Goal: Find specific page/section: Find specific page/section

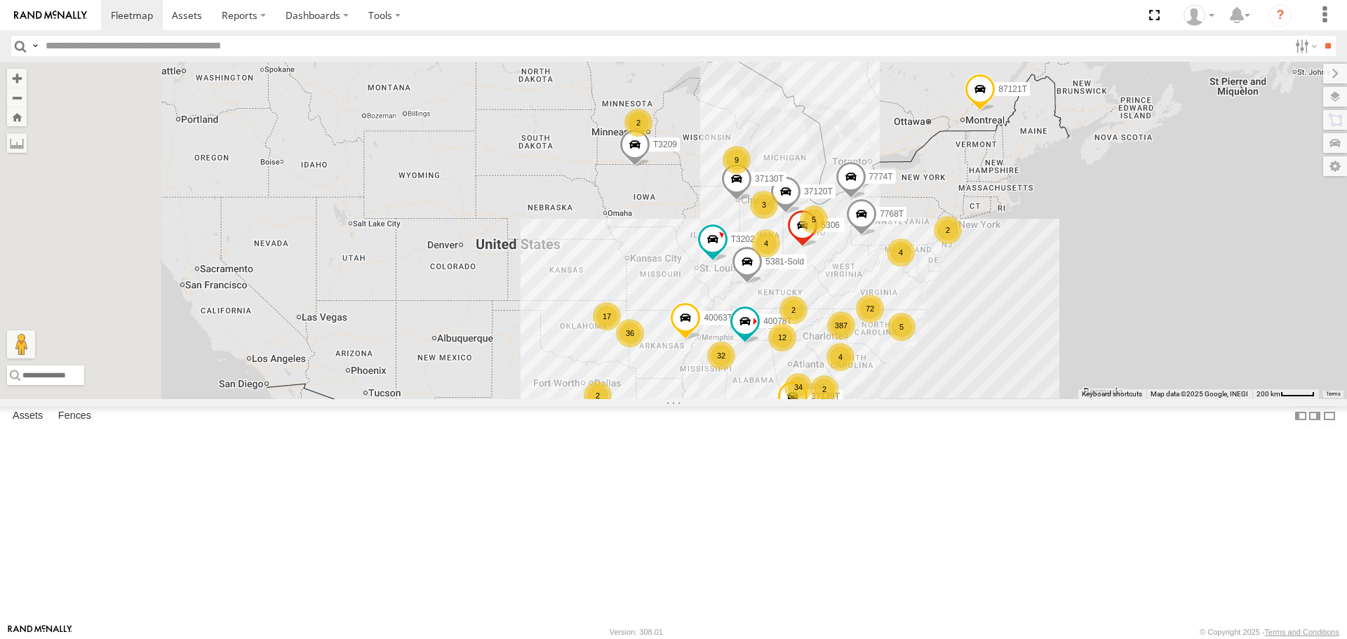
drag, startPoint x: 550, startPoint y: 467, endPoint x: 755, endPoint y: 462, distance: 205.6
click at [755, 398] on div "7768T 40028T 40022T 87121T 40063T 37120T T3202 5381-Sold 40078T T3209 7774T 371…" at bounding box center [673, 230] width 1347 height 337
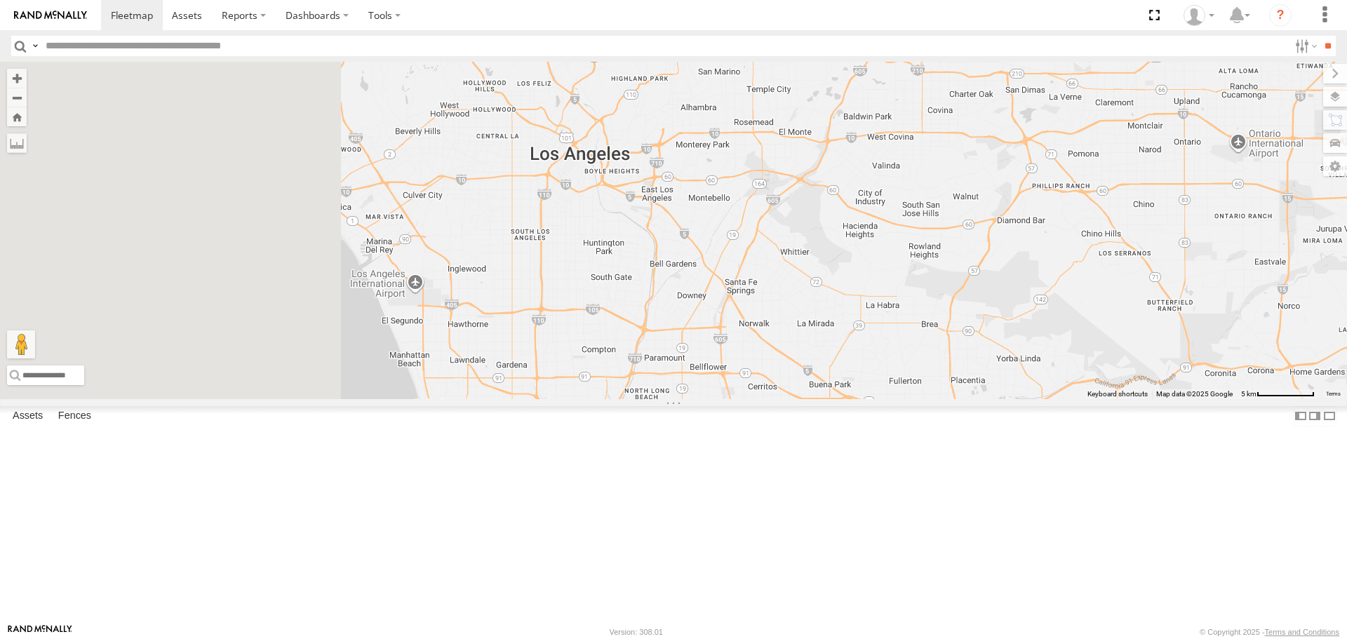
drag, startPoint x: 508, startPoint y: 371, endPoint x: 736, endPoint y: 384, distance: 228.3
click at [736, 384] on div "7768T 40028T 40022T 87121T 40063T 37120T T3202 5381-Sold 40078T T3209 7774T 371…" at bounding box center [673, 230] width 1347 height 337
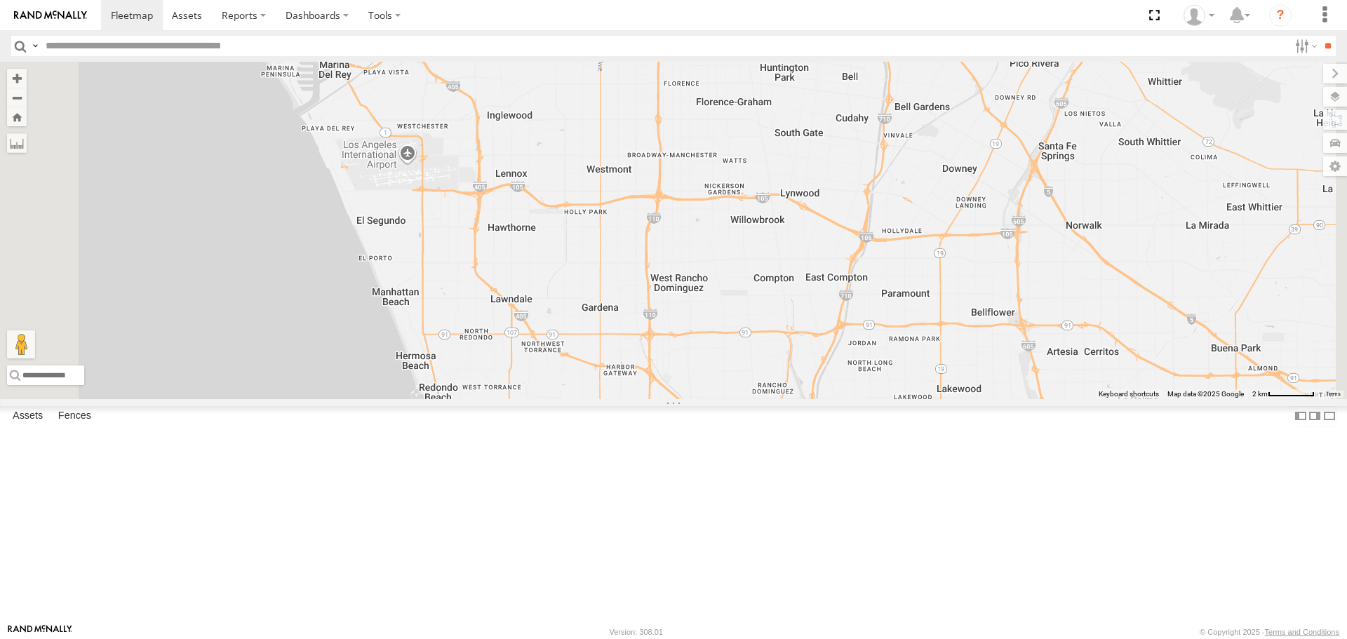
drag, startPoint x: 659, startPoint y: 403, endPoint x: 612, endPoint y: 232, distance: 177.7
click at [595, 220] on div "7768T 40028T 40022T 87121T 40063T 37120T T3202 5381-Sold 40078T T3209 7774T 371…" at bounding box center [673, 230] width 1347 height 337
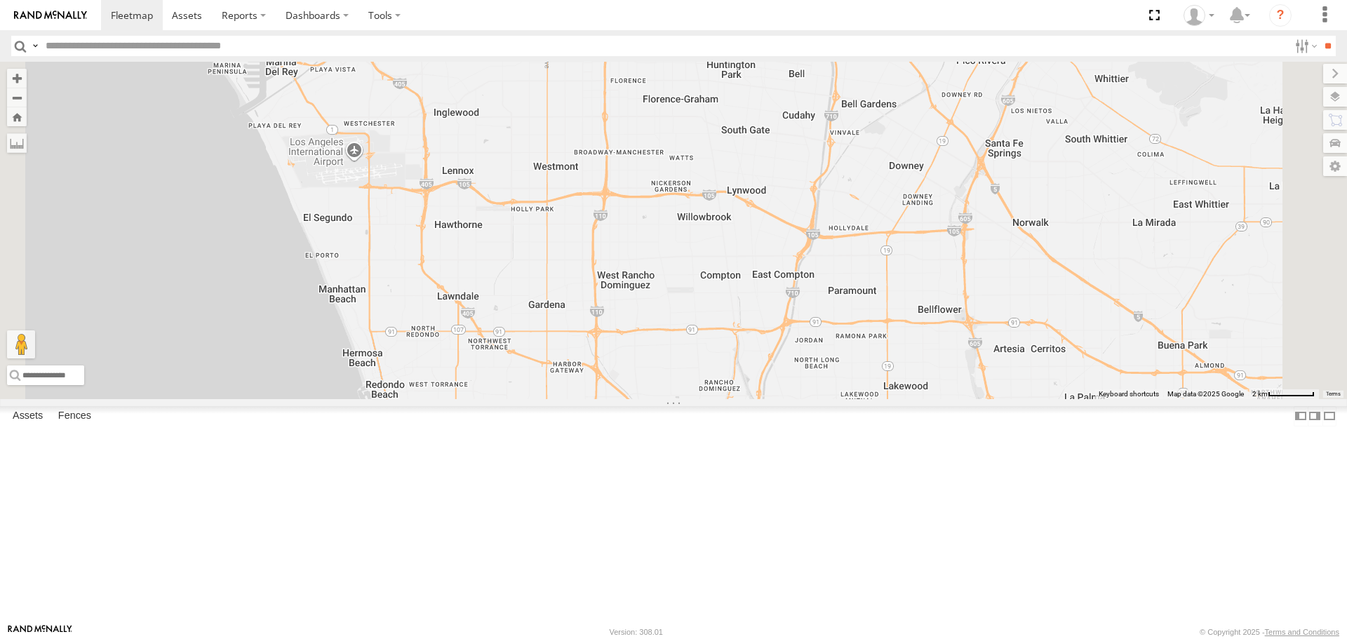
drag, startPoint x: 904, startPoint y: 384, endPoint x: 851, endPoint y: 382, distance: 52.6
click at [851, 382] on div "7768T 40028T 40022T 87121T 40063T 37120T T3202 5381-Sold 40078T T3209 7774T 371…" at bounding box center [673, 230] width 1347 height 337
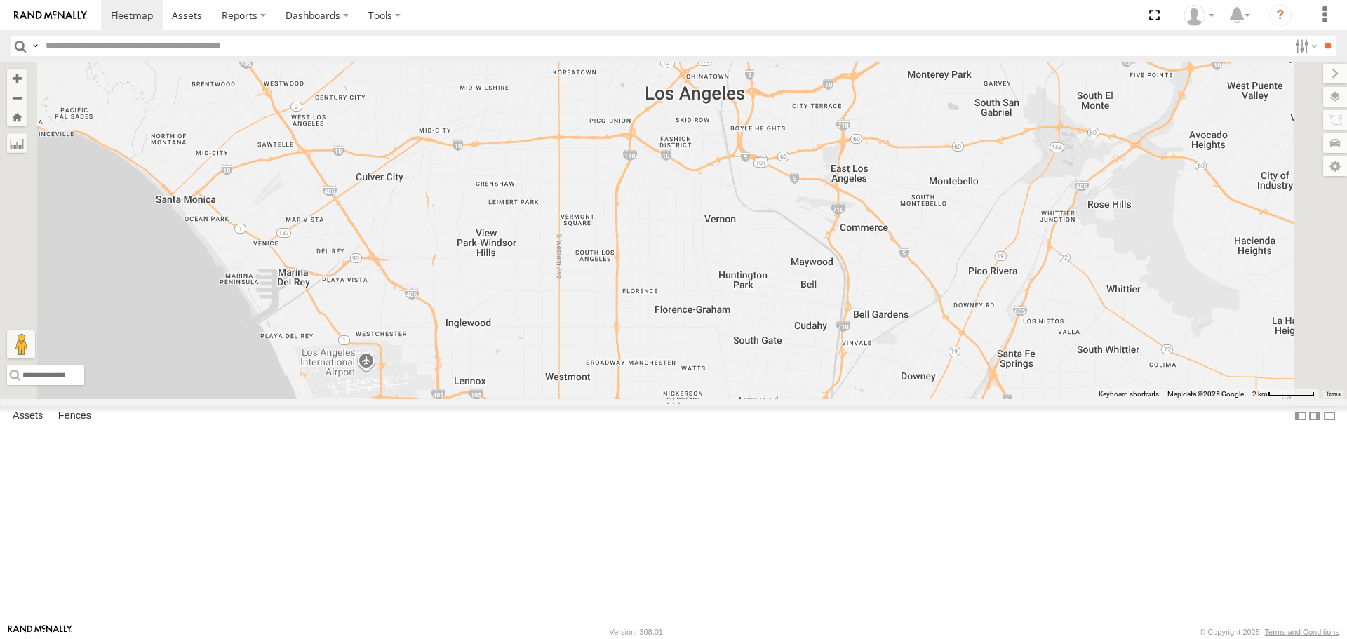
drag, startPoint x: 844, startPoint y: 323, endPoint x: 867, endPoint y: 474, distance: 152.5
click at [856, 398] on div "7768T 40028T 40022T 87121T 40063T 37120T T3202 5381-Sold 40078T T3209 7774T 371…" at bounding box center [673, 230] width 1347 height 337
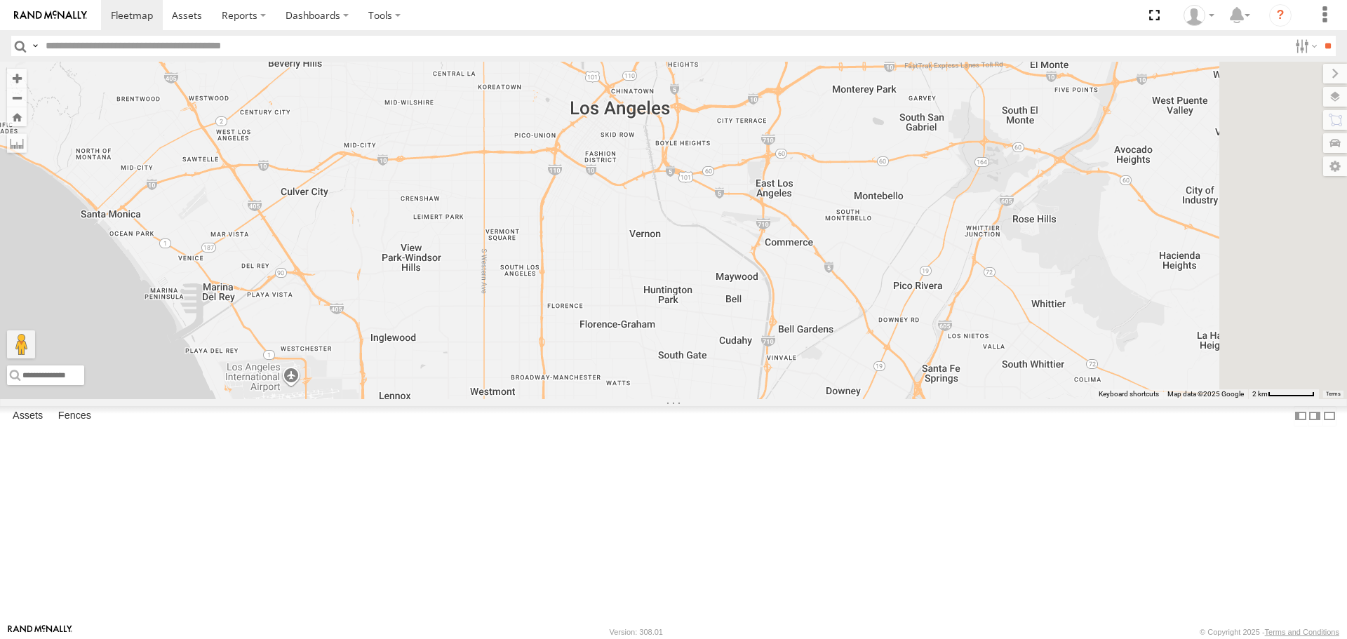
drag, startPoint x: 846, startPoint y: 297, endPoint x: 717, endPoint y: 314, distance: 130.1
click at [717, 314] on div "7768T 40028T 40022T 87121T 40063T 37120T T3202 5381-Sold 40078T T3209 7774T 371…" at bounding box center [673, 230] width 1347 height 337
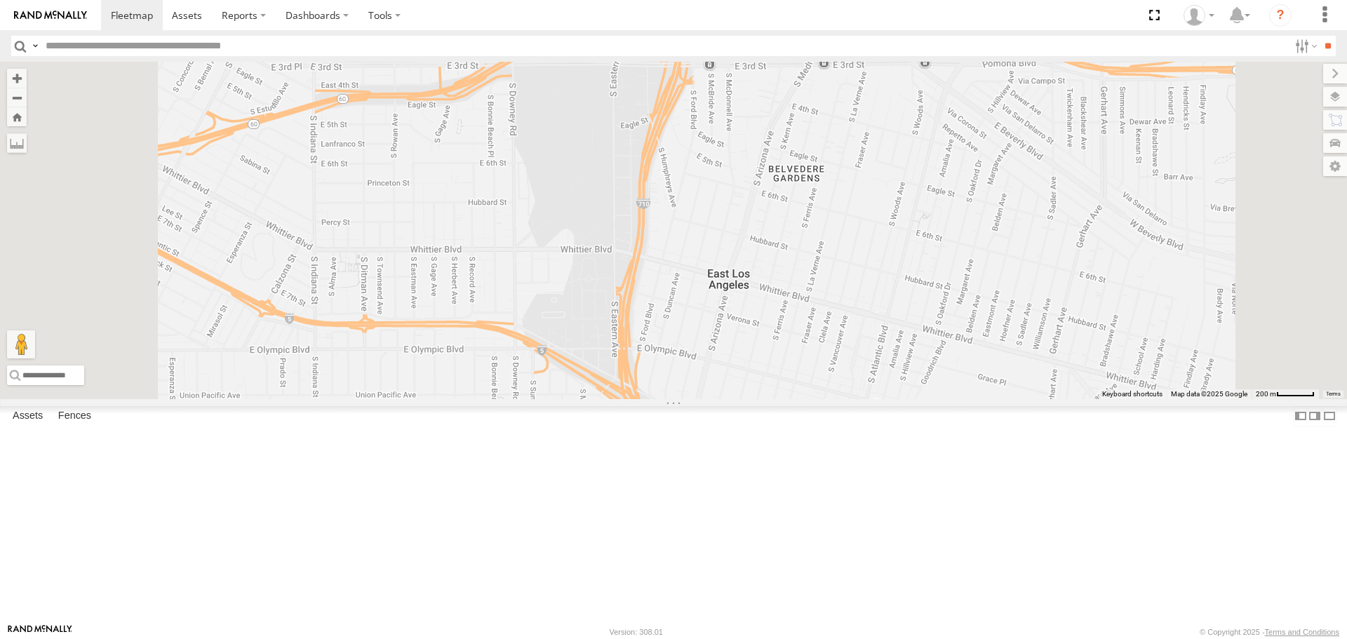
drag, startPoint x: 800, startPoint y: 398, endPoint x: 823, endPoint y: 291, distance: 109.6
click at [823, 291] on div "7768T 40028T 40022T 87121T 40063T 37120T T3202 5381-Sold 40078T T3209 7774T 371…" at bounding box center [673, 230] width 1347 height 337
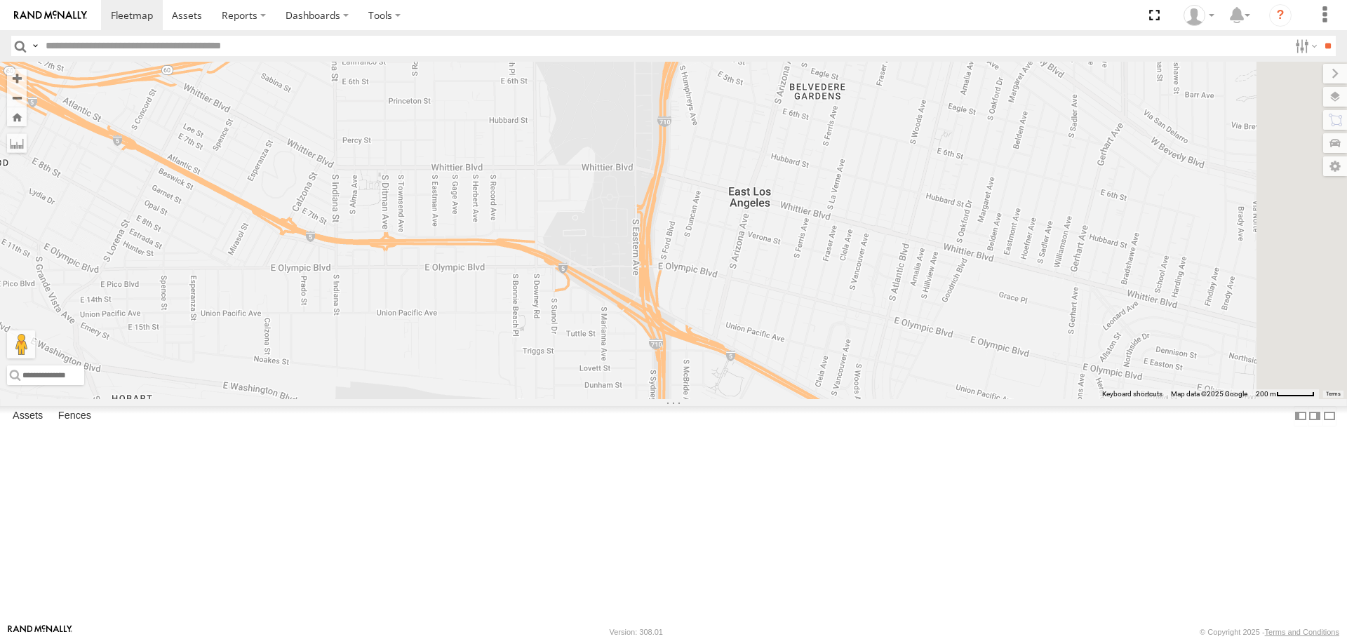
drag, startPoint x: 826, startPoint y: 283, endPoint x: 844, endPoint y: 228, distance: 57.7
click at [844, 210] on div "7768T 40028T 40022T 87121T 40063T 37120T T3202 5381-Sold 40078T T3209 7774T 371…" at bounding box center [673, 230] width 1347 height 337
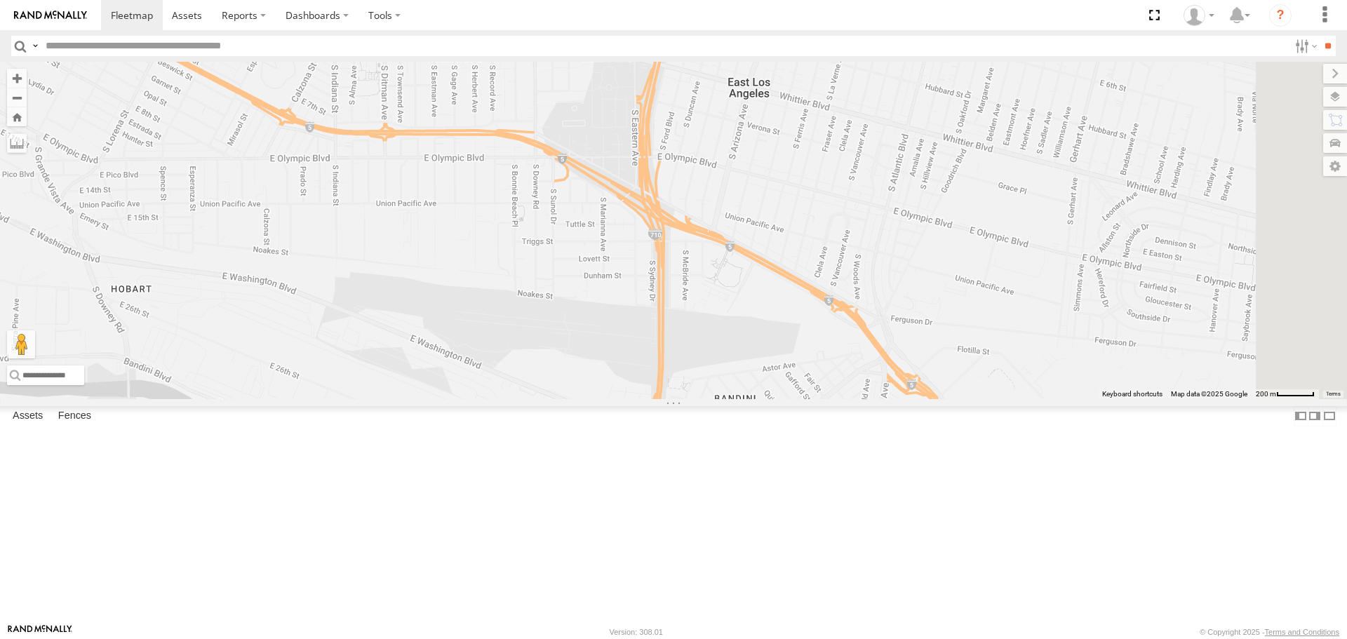
drag, startPoint x: 823, startPoint y: 352, endPoint x: 809, endPoint y: 271, distance: 81.9
click at [822, 250] on div "7768T 40028T 40022T 87121T 40063T 37120T T3202 5381-Sold 40078T T3209 7774T 371…" at bounding box center [673, 230] width 1347 height 337
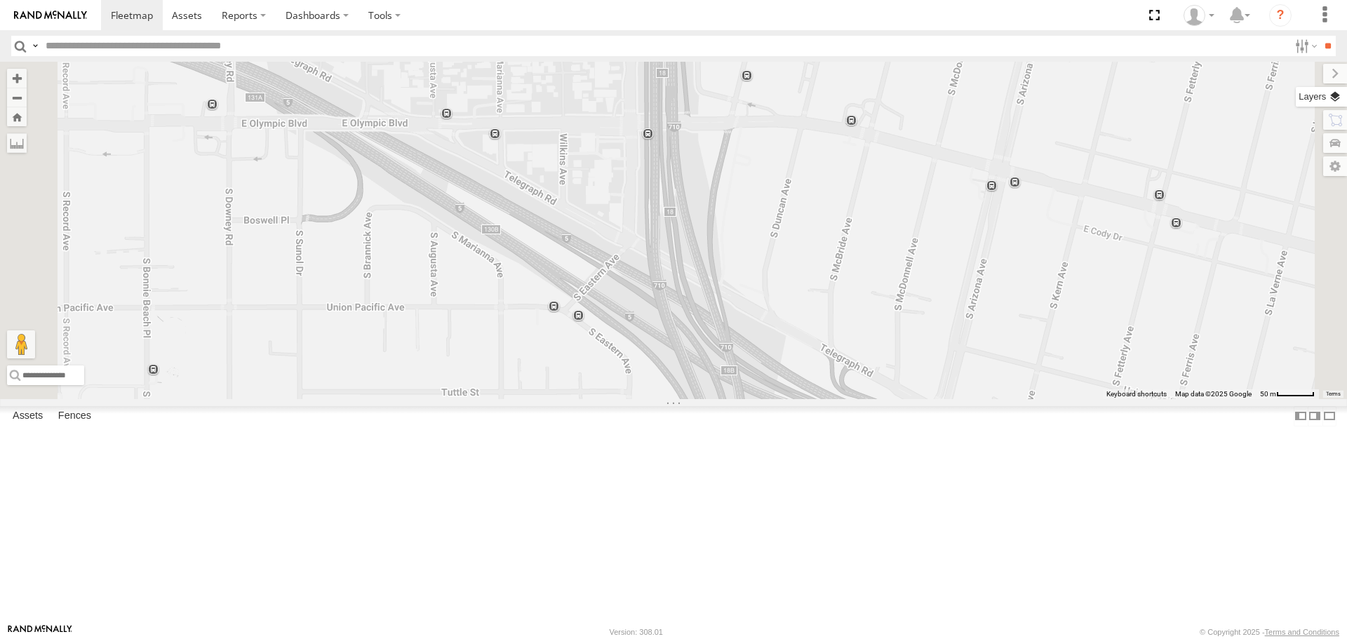
click at [1335, 98] on label at bounding box center [1320, 97] width 51 height 20
click at [0, 0] on span "Basemaps" at bounding box center [0, 0] width 0 height 0
click at [0, 0] on span "Satellite + Roadmap" at bounding box center [0, 0] width 0 height 0
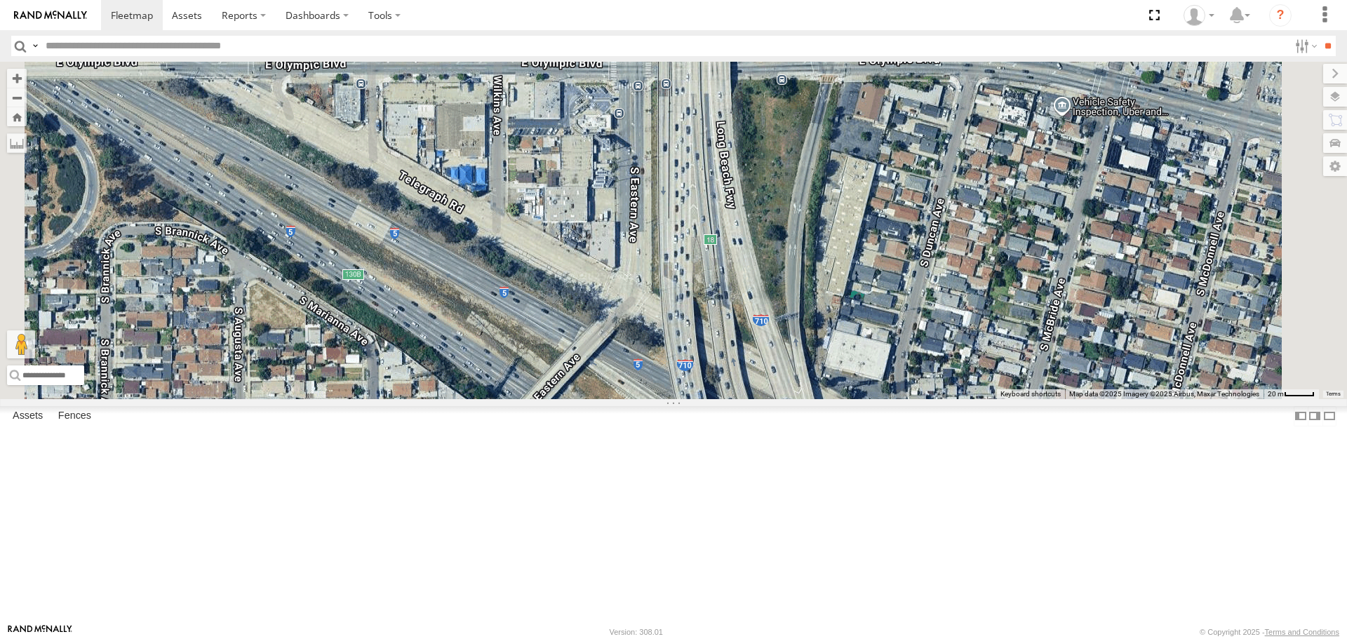
drag, startPoint x: 804, startPoint y: 318, endPoint x: 812, endPoint y: 362, distance: 44.3
click at [812, 362] on div "7768T 40028T 40022T 87121T 40063T 37120T T3202 5381-Sold 40078T T3209 7774T 371…" at bounding box center [673, 230] width 1347 height 337
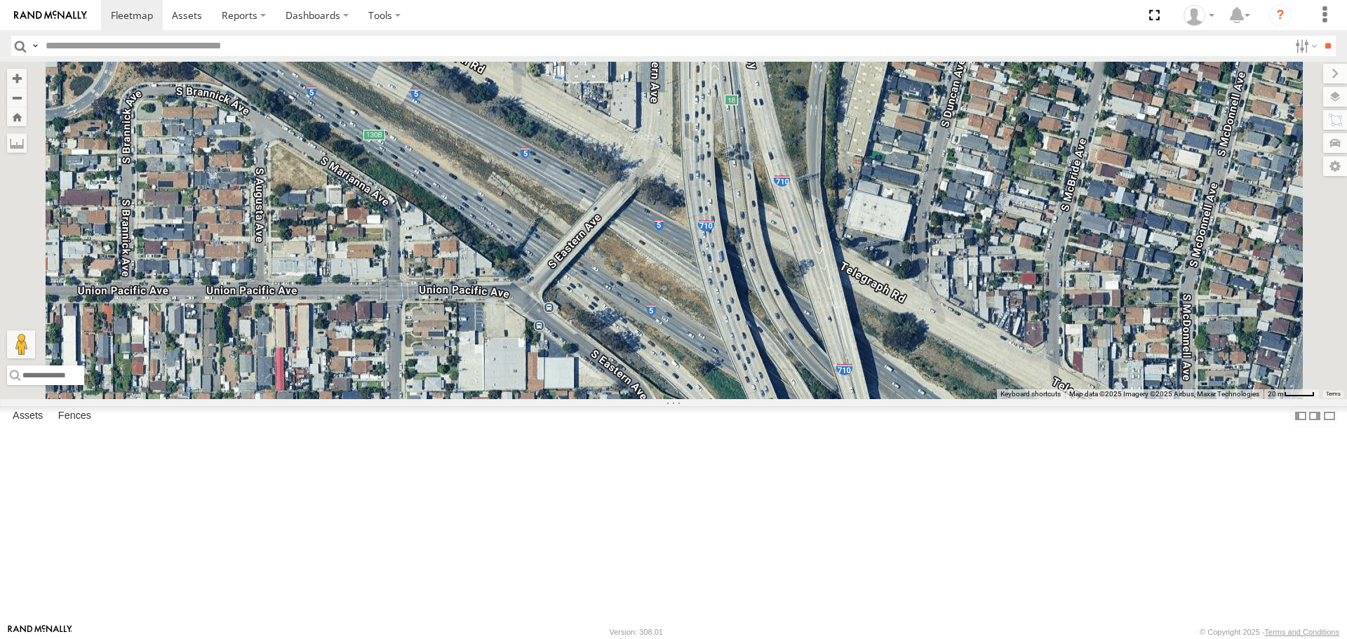
drag, startPoint x: 776, startPoint y: 447, endPoint x: 810, endPoint y: 275, distance: 175.8
click at [810, 275] on div "7768T 40028T 40022T 87121T 40063T 37120T T3202 5381-Sold 40078T T3209 7774T 371…" at bounding box center [673, 230] width 1347 height 337
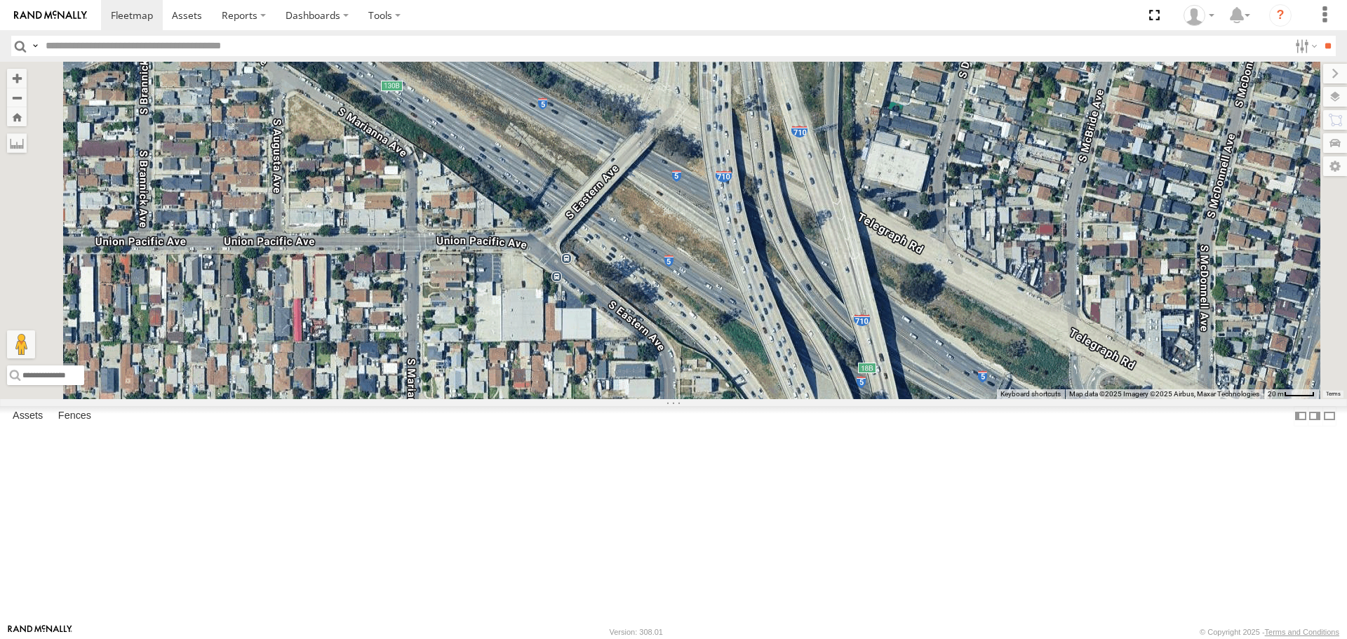
drag, startPoint x: 746, startPoint y: 371, endPoint x: 727, endPoint y: 233, distance: 139.5
click at [729, 245] on div "7768T 40028T 40022T 87121T 40063T 37120T T3202 5381-Sold 40078T T3209 7774T 371…" at bounding box center [673, 230] width 1347 height 337
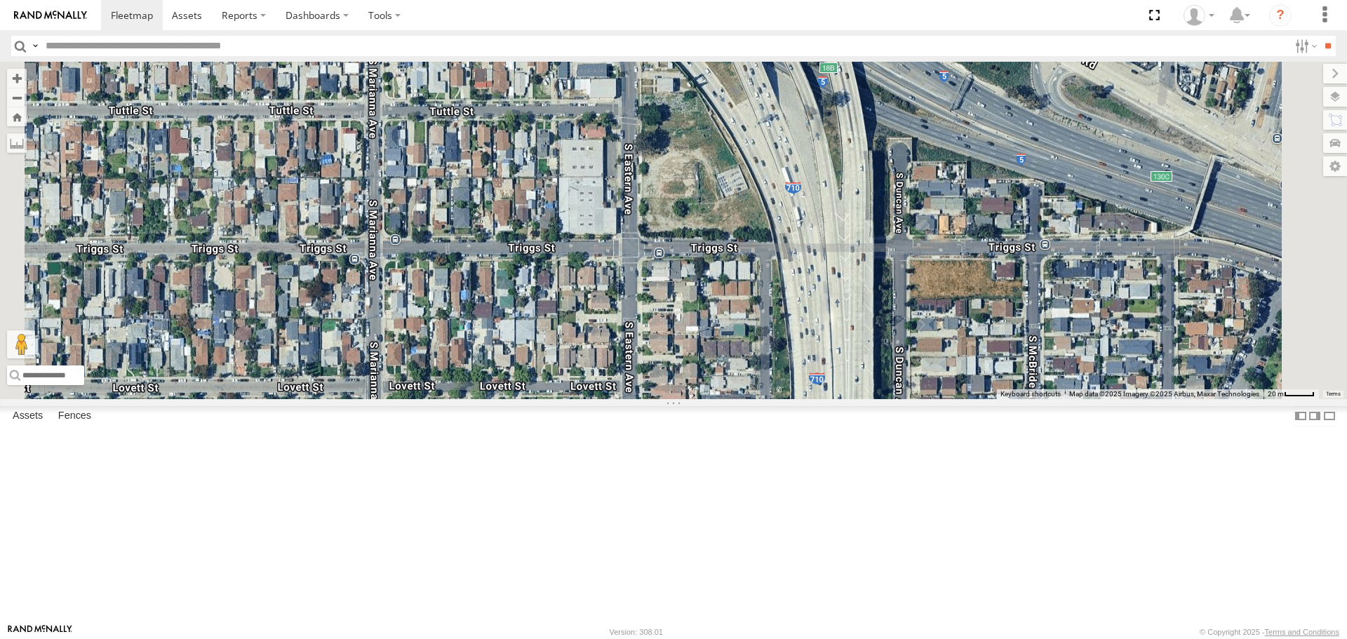
drag, startPoint x: 778, startPoint y: 388, endPoint x: 776, endPoint y: 214, distance: 174.0
click at [776, 219] on div "7768T 40028T 40022T 87121T 40063T 37120T T3202 5381-Sold 40078T T3209 7774T 371…" at bounding box center [673, 230] width 1347 height 337
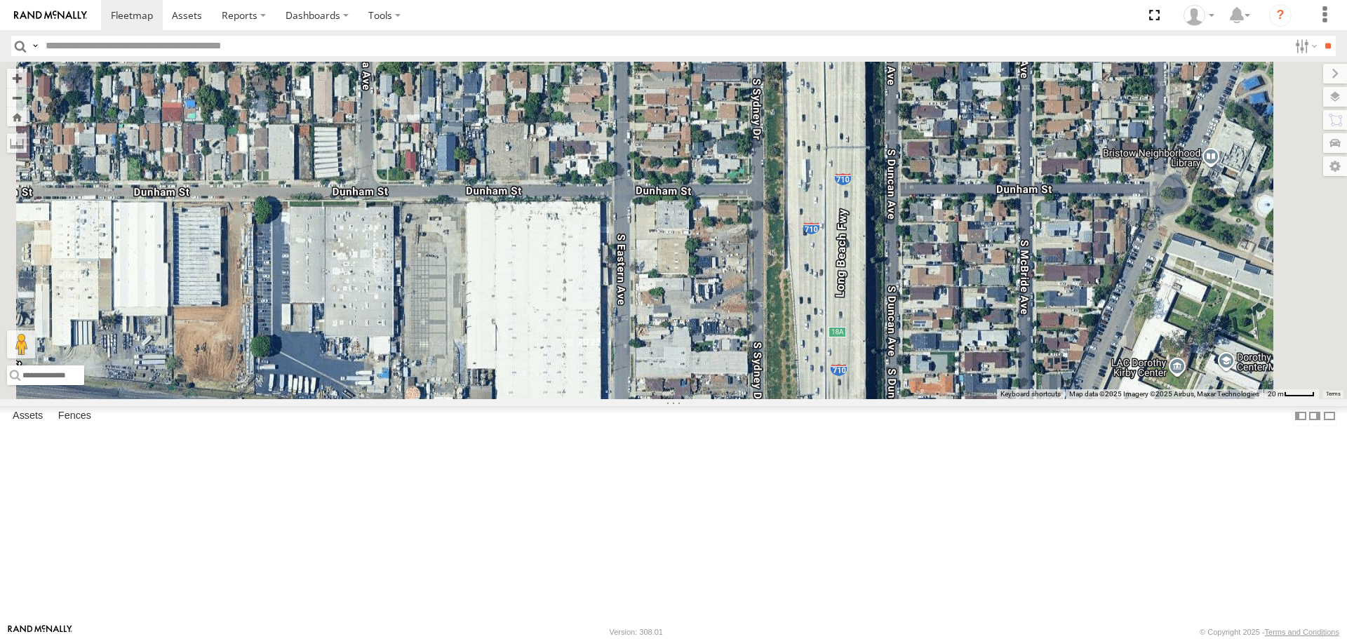
drag, startPoint x: 814, startPoint y: 371, endPoint x: 802, endPoint y: 225, distance: 146.4
click at [804, 223] on div "7768T 40028T 40022T 87121T 40063T 37120T T3202 5381-Sold 40078T T3209 7774T 371…" at bounding box center [673, 230] width 1347 height 337
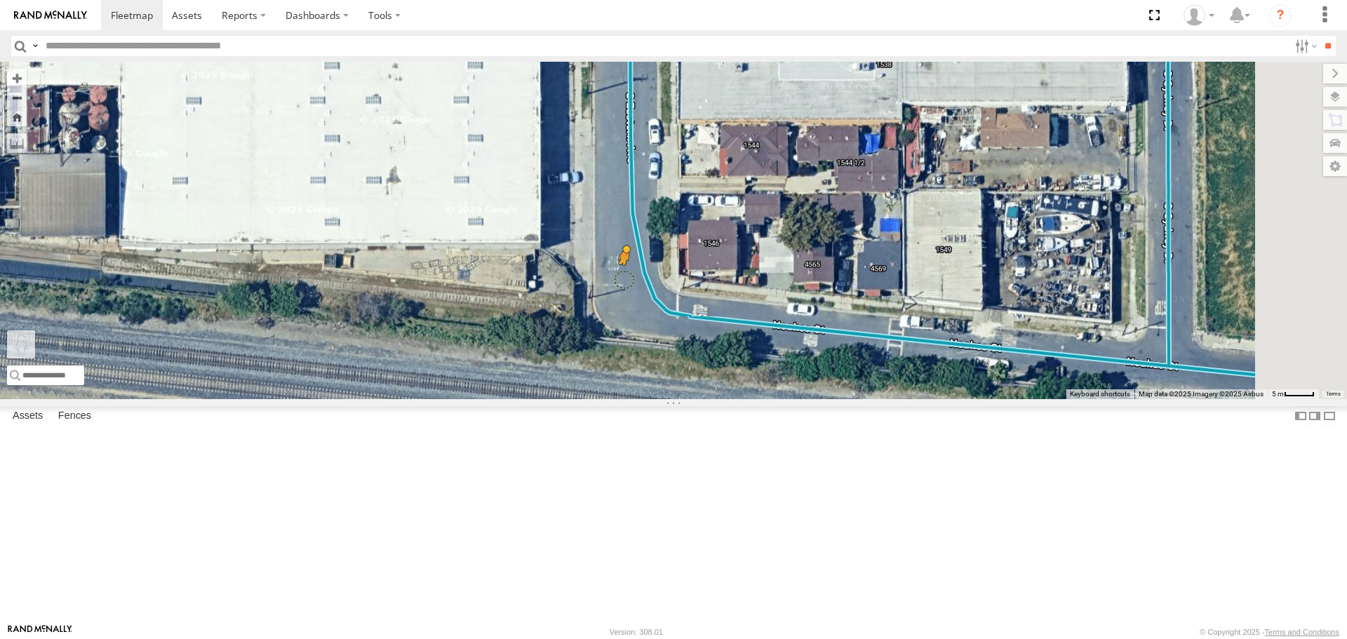
drag, startPoint x: 385, startPoint y: 563, endPoint x: 801, endPoint y: 392, distance: 449.7
click at [801, 392] on div "7768T 40028T 40022T 87121T 40063T 37120T T3202 5381-Sold 40078T T3209 7774T 371…" at bounding box center [673, 230] width 1347 height 337
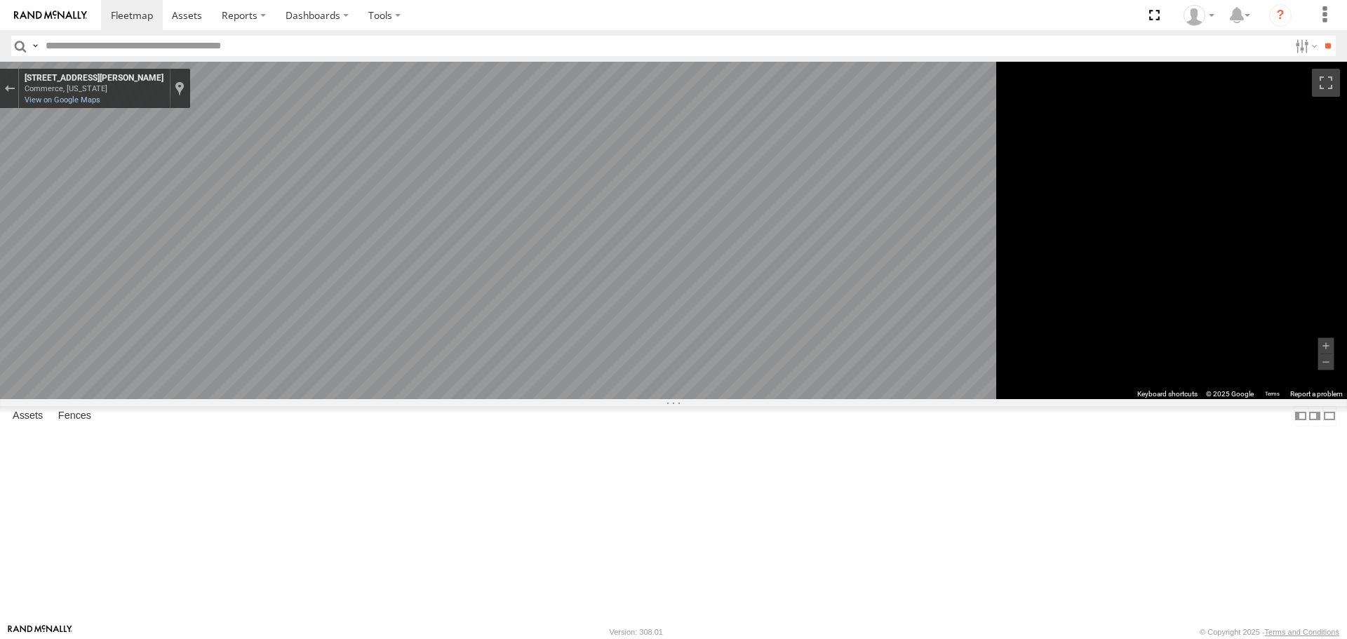
click at [1202, 398] on div "To navigate the map with touch gestures double-tap and hold your finger on the …" at bounding box center [673, 230] width 1347 height 337
click at [15, 89] on div "Exit the Street View" at bounding box center [9, 88] width 11 height 8
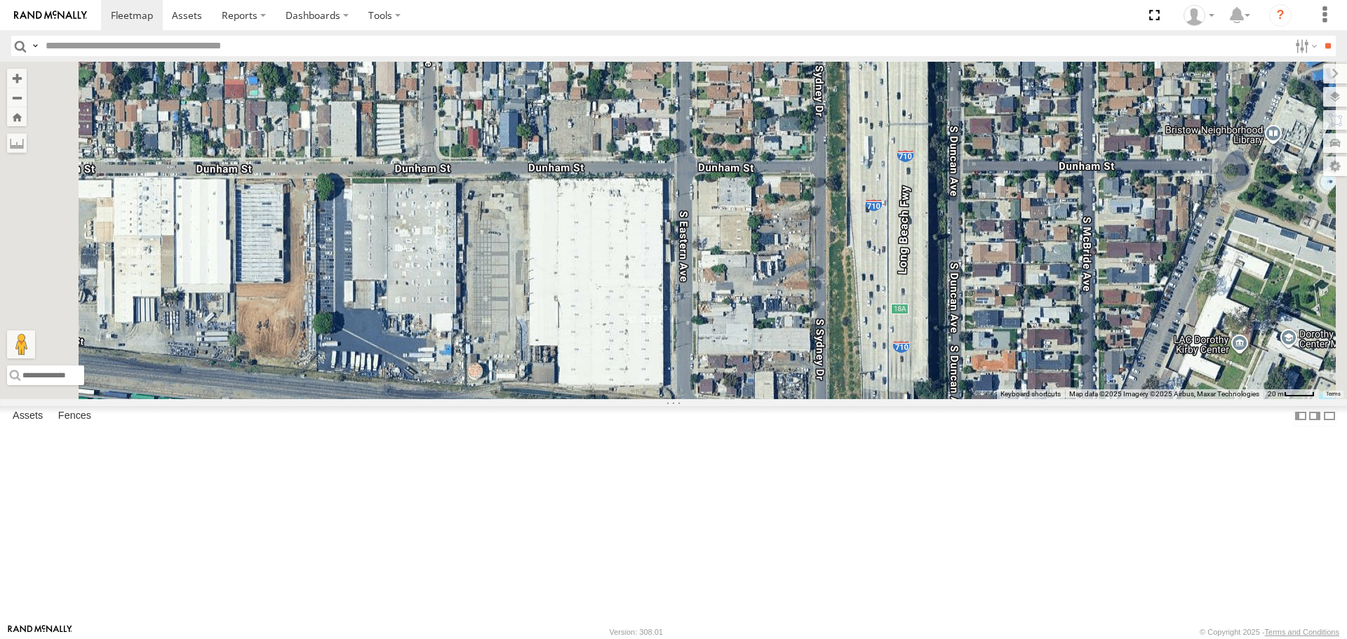
drag, startPoint x: 555, startPoint y: 367, endPoint x: 678, endPoint y: 424, distance: 134.9
click at [678, 398] on div "7768T 40028T 40022T 87121T 40063T 37120T T3202 5381-Sold 40078T T3209 7774T 371…" at bounding box center [673, 230] width 1347 height 337
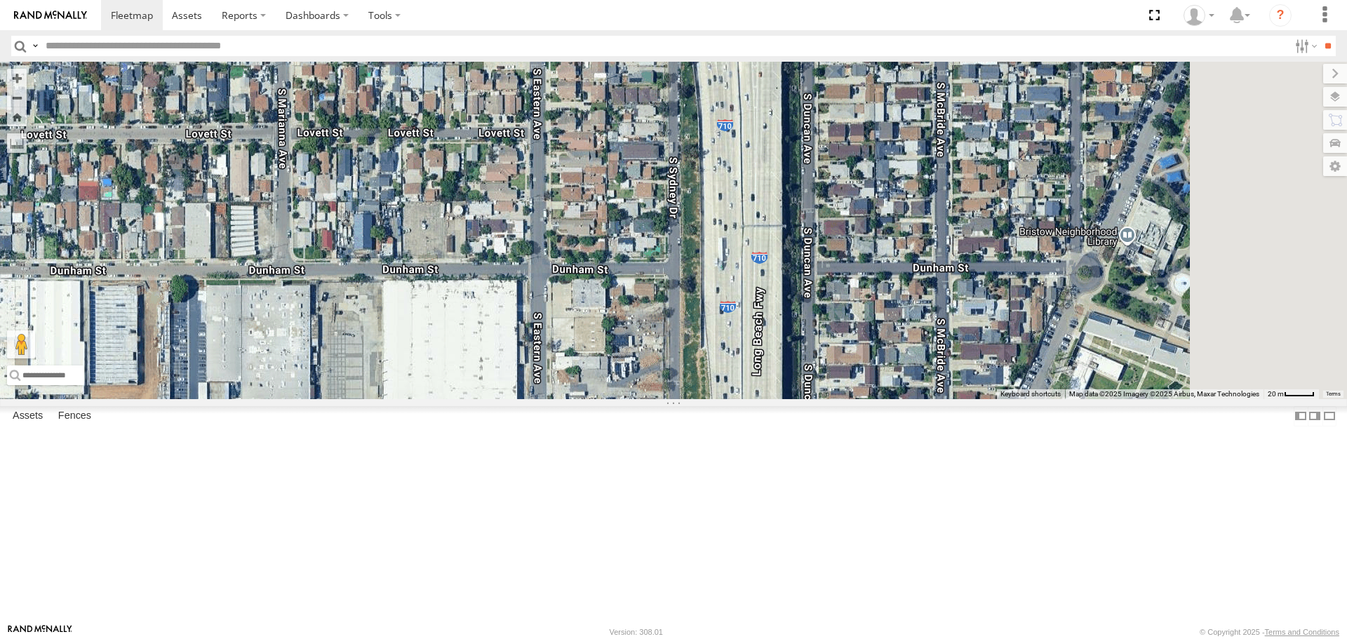
drag, startPoint x: 787, startPoint y: 448, endPoint x: 685, endPoint y: 520, distance: 124.9
click at [685, 398] on div "7768T 40028T 40022T 87121T 40063T 37120T T3202 5381-Sold 40078T T3209 7774T 371…" at bounding box center [673, 230] width 1347 height 337
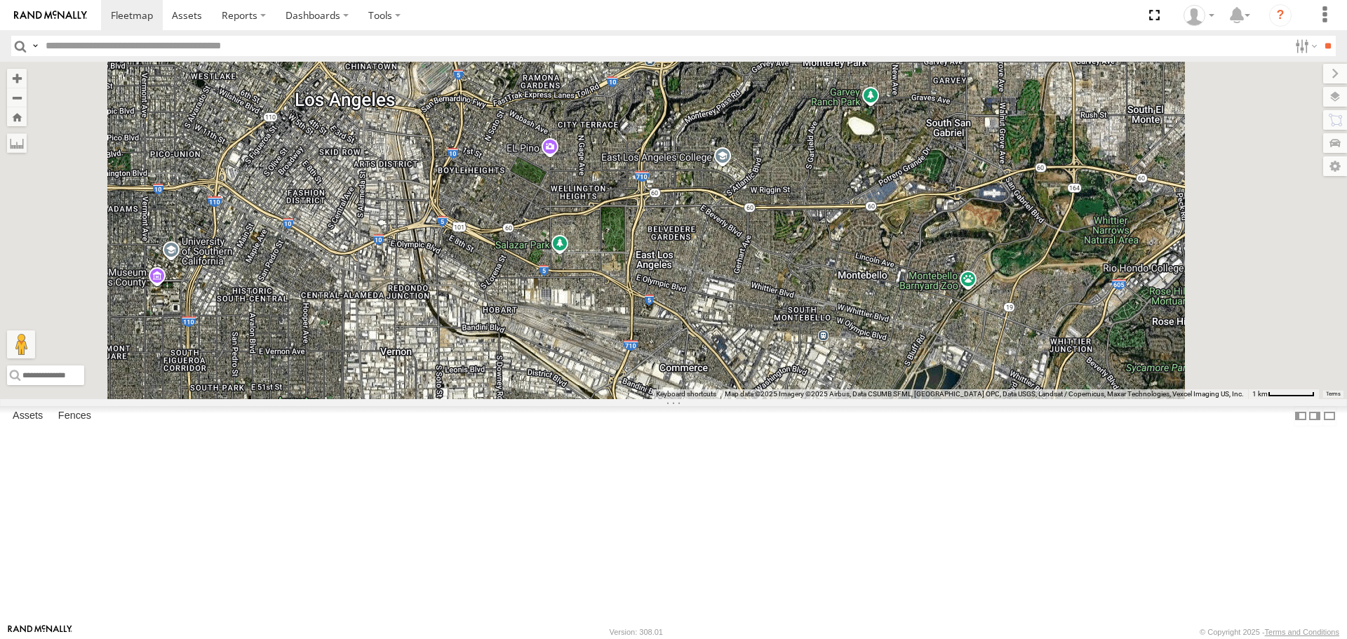
drag, startPoint x: 1155, startPoint y: 75, endPoint x: 1145, endPoint y: 84, distance: 13.9
click at [1323, 75] on label at bounding box center [1335, 74] width 24 height 20
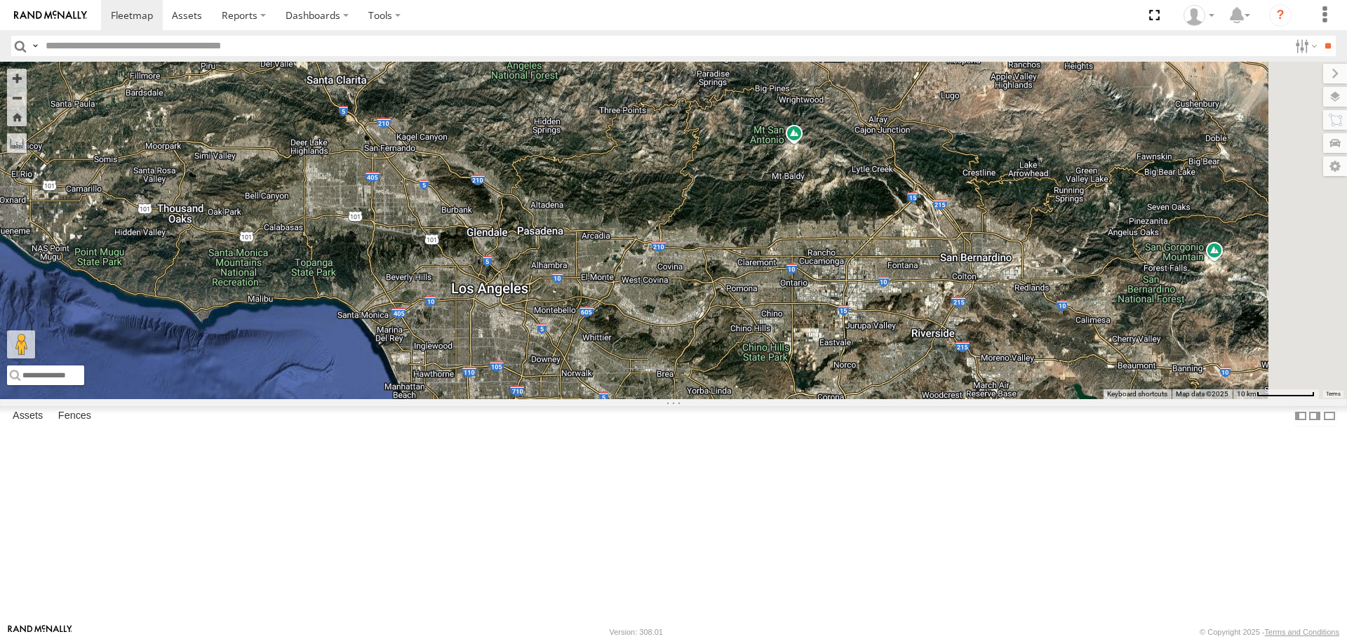
drag, startPoint x: 827, startPoint y: 384, endPoint x: 640, endPoint y: 427, distance: 192.3
click at [640, 398] on div "7768T 40028T 40022T 87121T 40063T 37120T T3202 5381-Sold 40078T T3209 7774T 371…" at bounding box center [673, 230] width 1347 height 337
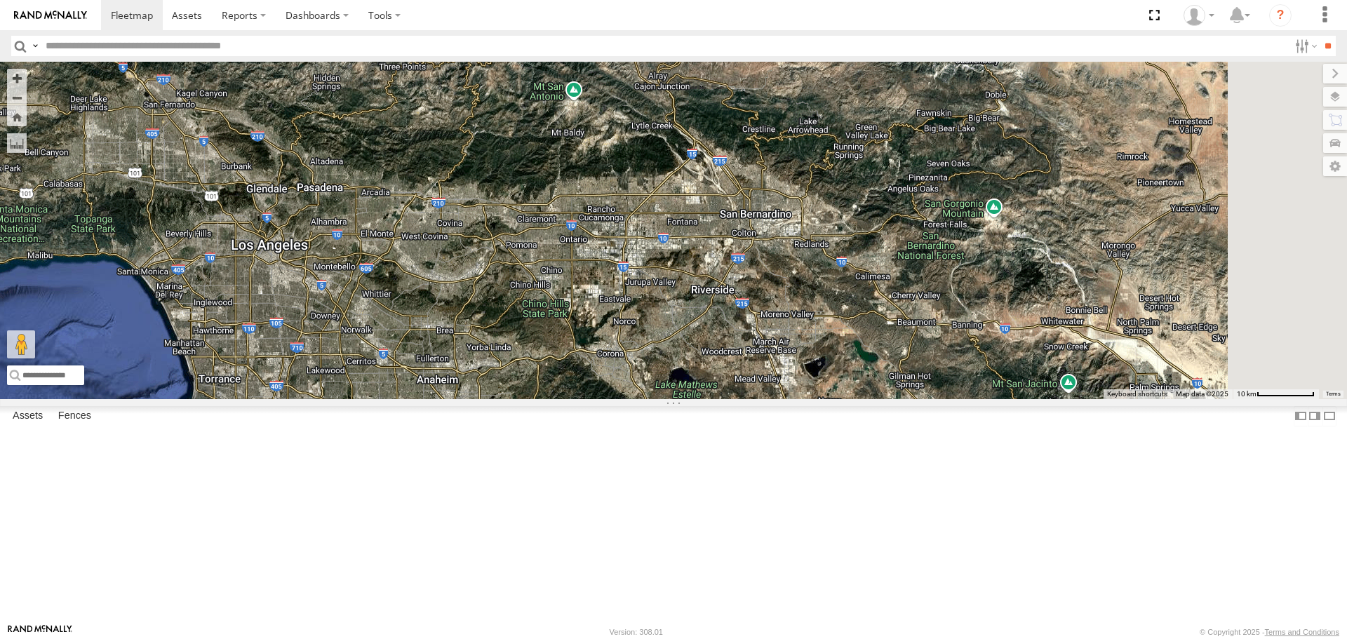
drag, startPoint x: 689, startPoint y: 363, endPoint x: 767, endPoint y: 368, distance: 78.0
click at [605, 353] on div "7768T 40028T 40022T 87121T 40063T 37120T T3202 5381-Sold 40078T T3209 7774T 371…" at bounding box center [673, 230] width 1347 height 337
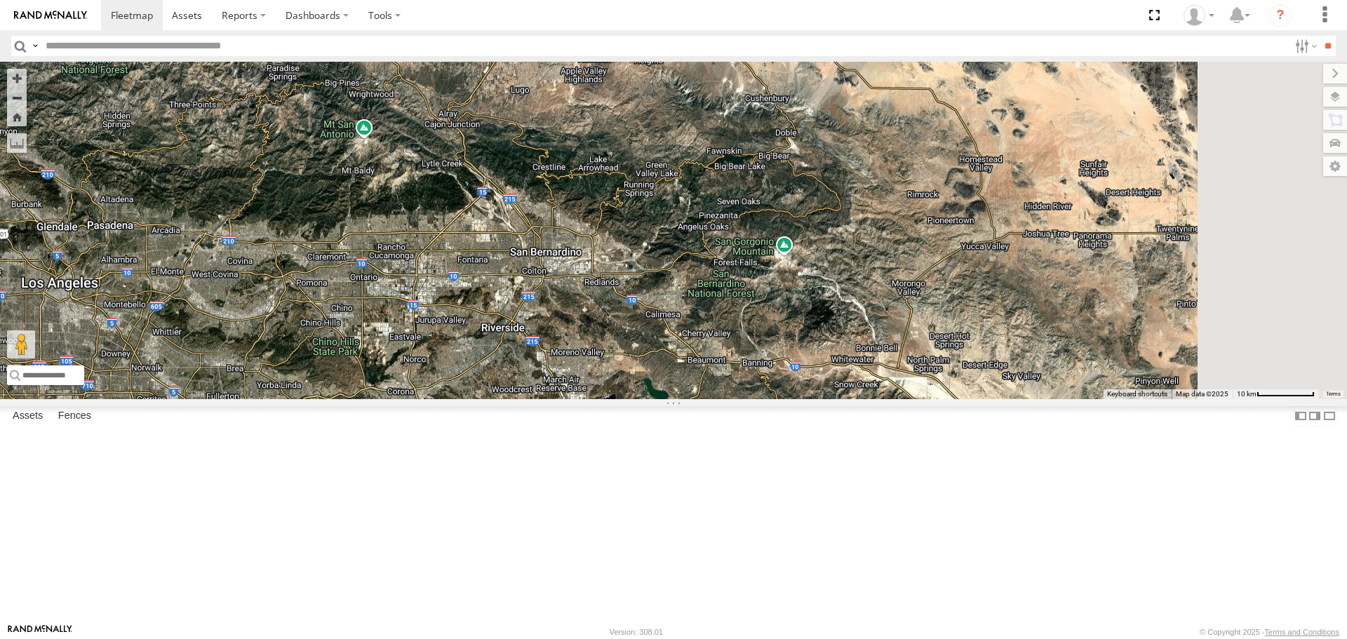
drag, startPoint x: 1040, startPoint y: 396, endPoint x: 644, endPoint y: 403, distance: 396.3
click at [636, 398] on div "7768T 40028T 40022T 87121T 40063T 37120T T3202 5381-Sold 40078T T3209 7774T 371…" at bounding box center [673, 230] width 1347 height 337
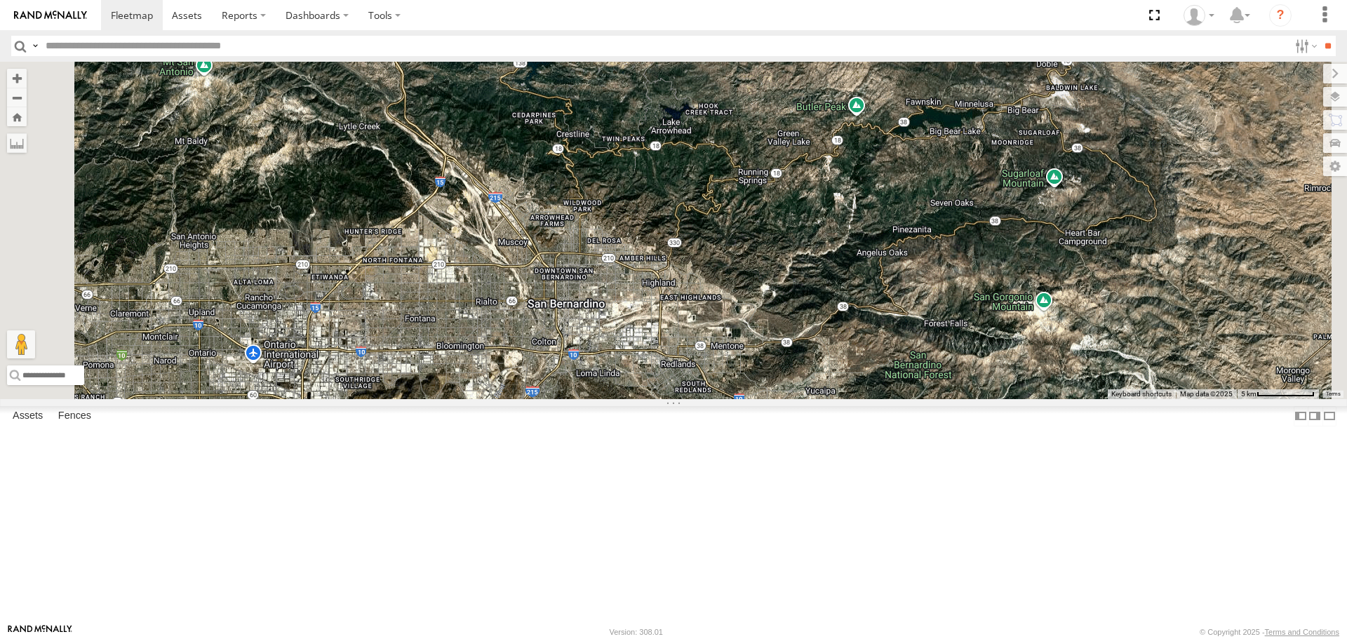
drag, startPoint x: 736, startPoint y: 484, endPoint x: 736, endPoint y: 511, distance: 26.7
click at [741, 398] on div "7768T 40028T 40022T 87121T 40063T 37120T T3202 5381-Sold 40078T T3209 7774T 371…" at bounding box center [673, 230] width 1347 height 337
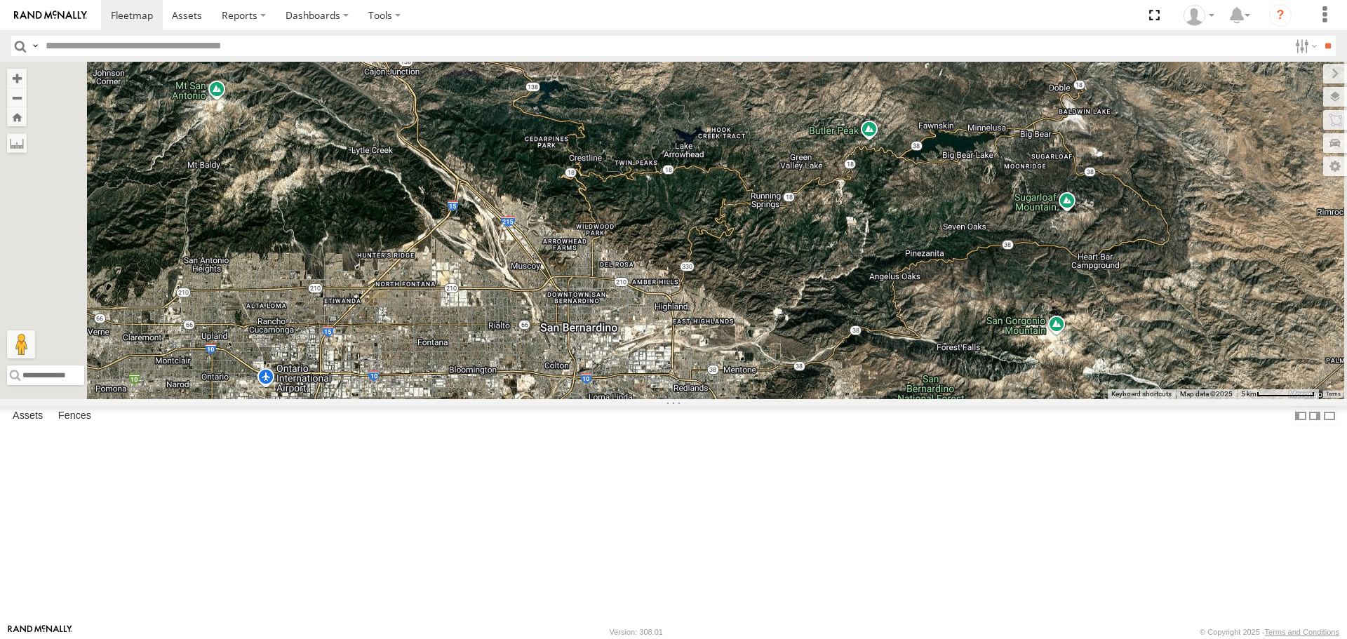
drag, startPoint x: 706, startPoint y: 375, endPoint x: 720, endPoint y: 406, distance: 34.2
click at [720, 398] on div "7768T 40028T 40022T 87121T 40063T 37120T T3202 5381-Sold 40078T T3209 7774T 371…" at bounding box center [673, 230] width 1347 height 337
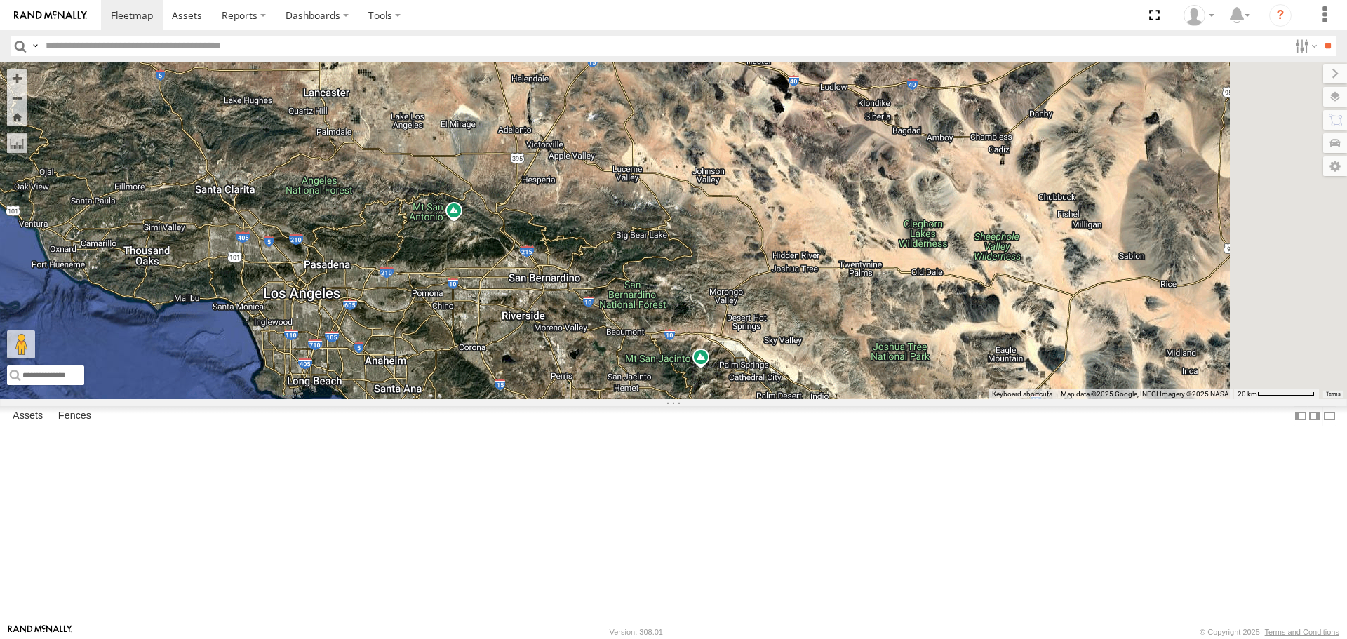
drag, startPoint x: 788, startPoint y: 489, endPoint x: 753, endPoint y: 431, distance: 67.7
click at [753, 398] on div "7768T 40028T 40022T 87121T 40063T 37120T T3202 5381-Sold 40078T T3209 7774T 371…" at bounding box center [673, 230] width 1347 height 337
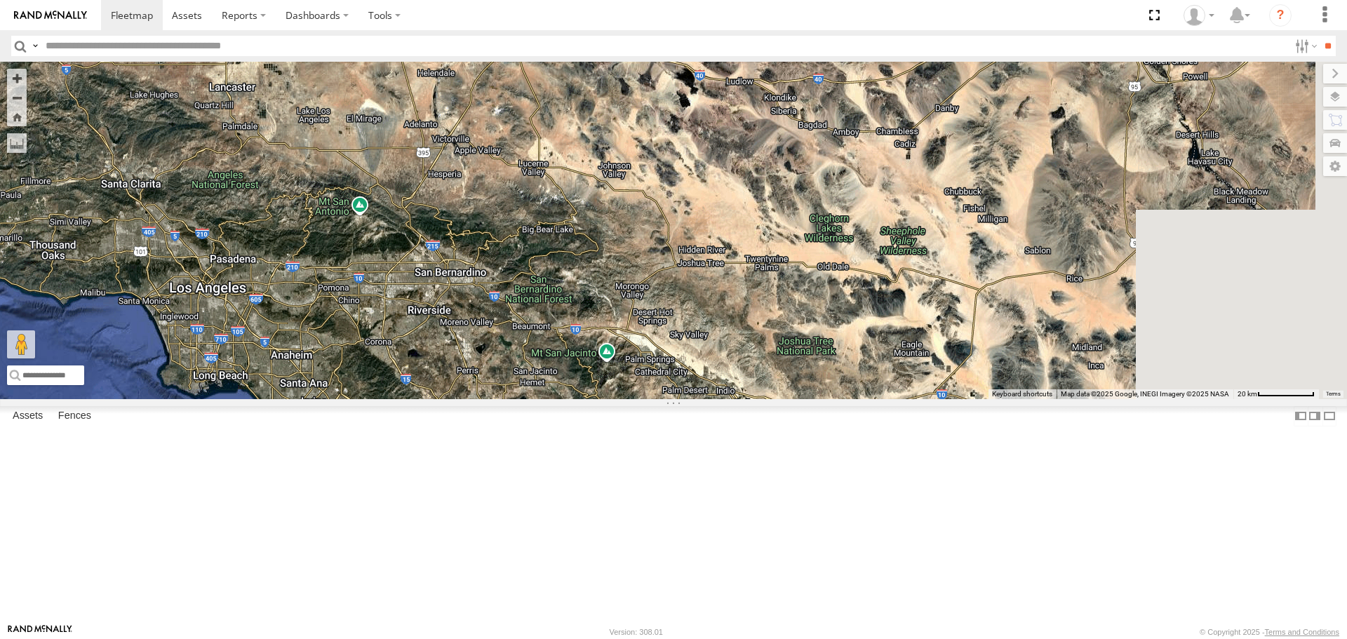
drag, startPoint x: 743, startPoint y: 422, endPoint x: 656, endPoint y: 416, distance: 87.2
click at [656, 398] on div "7768T 40028T 40022T 87121T 40063T 37120T T3202 5381-Sold 40078T T3209 7774T 371…" at bounding box center [673, 230] width 1347 height 337
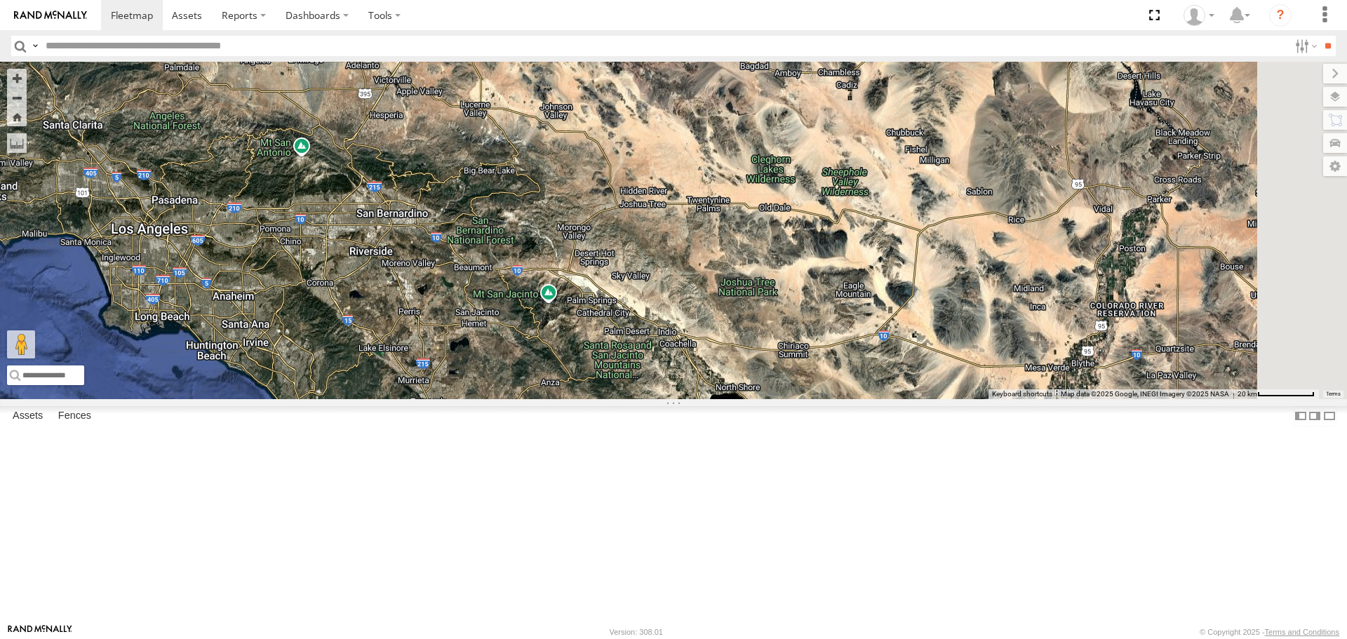
drag, startPoint x: 655, startPoint y: 445, endPoint x: 696, endPoint y: 443, distance: 41.4
click at [687, 398] on div "7768T 40028T 40022T 87121T 40063T 37120T T3202 5381-Sold 40078T T3209 7774T 371…" at bounding box center [673, 230] width 1347 height 337
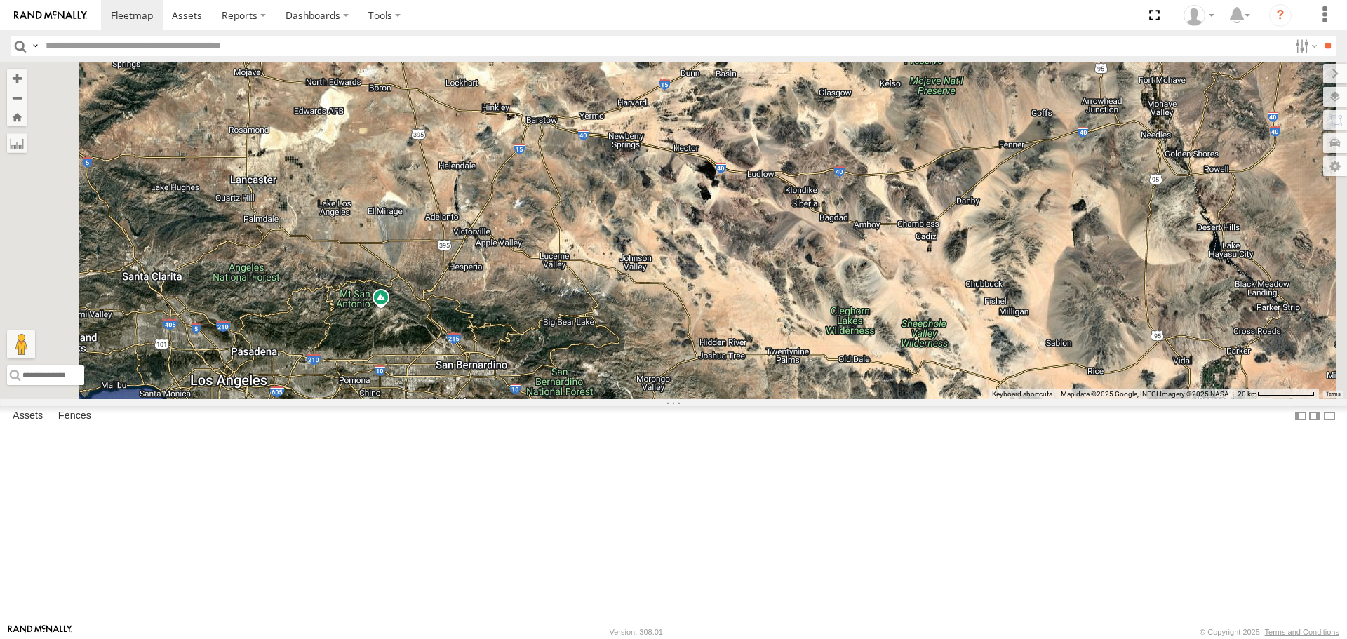
drag, startPoint x: 760, startPoint y: 313, endPoint x: 838, endPoint y: 466, distance: 171.9
click at [840, 398] on div "7768T 40028T 40022T 87121T 40063T 37120T T3202 5381-Sold 40078T T3209 7774T 371…" at bounding box center [673, 230] width 1347 height 337
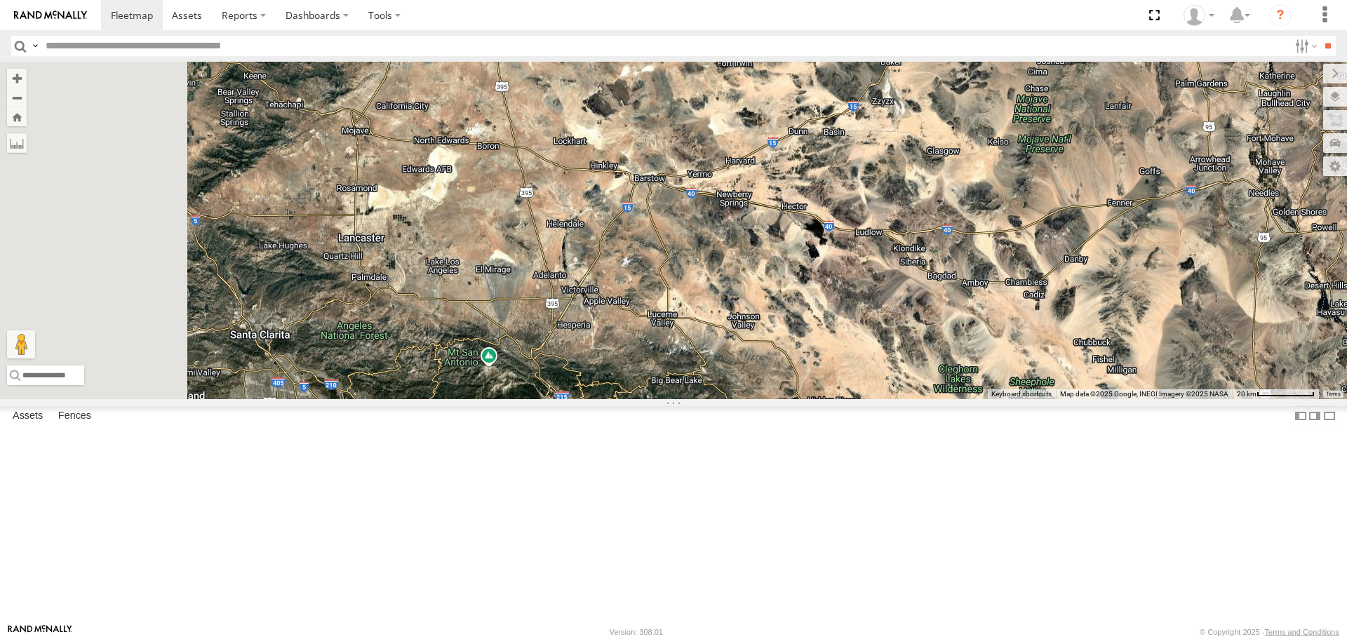
drag, startPoint x: 632, startPoint y: 343, endPoint x: 744, endPoint y: 344, distance: 112.2
click at [747, 339] on div "7768T 40028T 40022T 87121T 40063T 37120T T3202 5381-Sold 40078T T3209 7774T 371…" at bounding box center [673, 230] width 1347 height 337
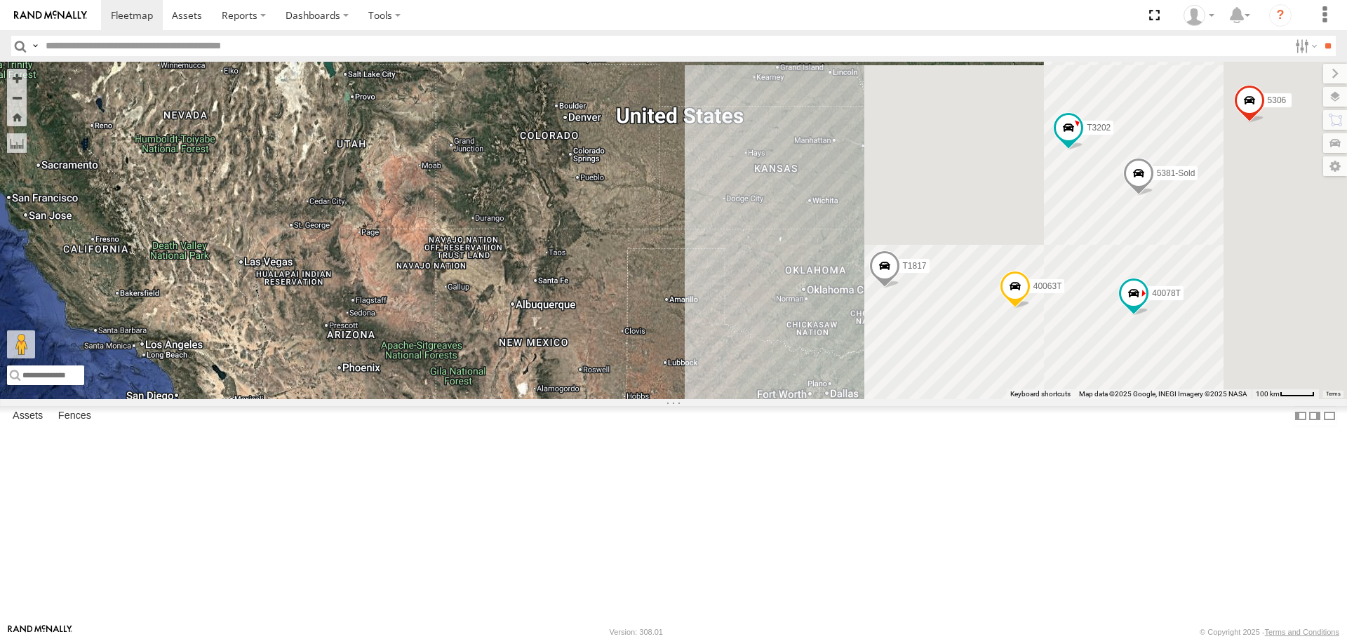
drag, startPoint x: 1203, startPoint y: 236, endPoint x: 784, endPoint y: 313, distance: 425.8
click at [775, 322] on div "7768T 40028T 40022T 87121T 40063T 37120T T3202 5381-Sold 40078T T3209 7774T 371…" at bounding box center [673, 230] width 1347 height 337
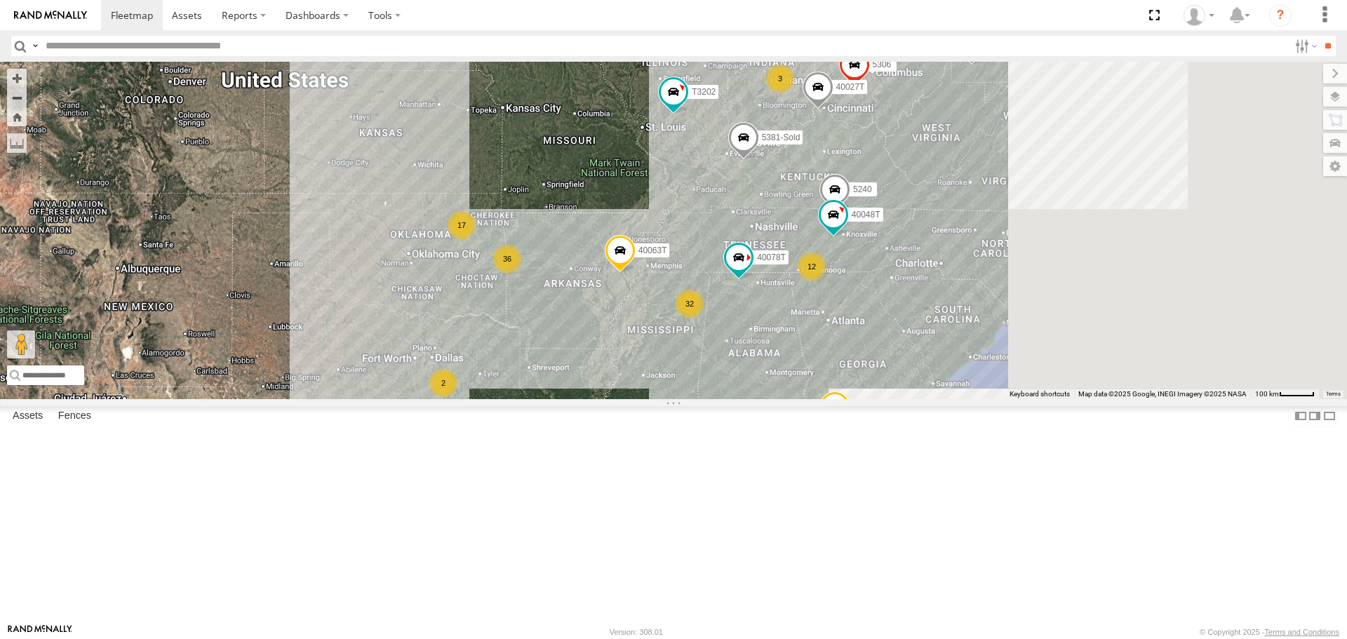
drag, startPoint x: 1136, startPoint y: 506, endPoint x: 864, endPoint y: 454, distance: 276.4
click at [821, 398] on div "7768T 40028T 40022T 87121T 40063T 37120T T3202 5381-Sold 40078T T3209 7774T 371…" at bounding box center [673, 230] width 1347 height 337
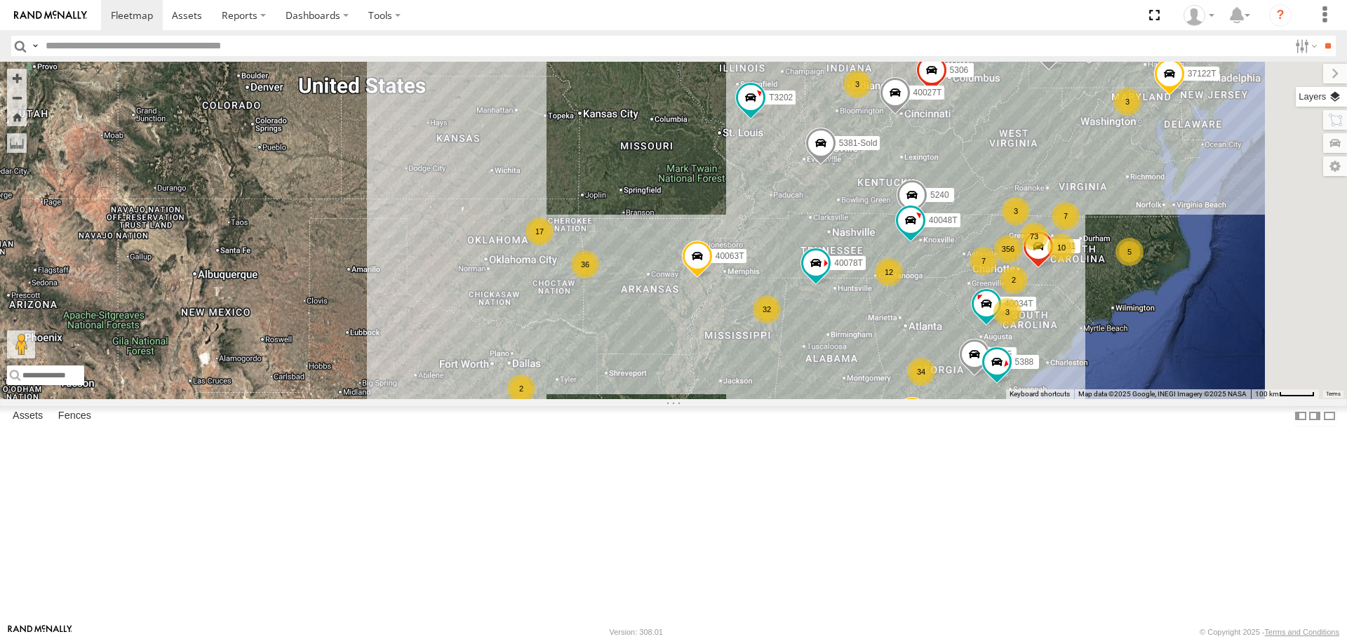
click at [1340, 94] on label at bounding box center [1320, 97] width 51 height 20
click at [0, 0] on span "Roadmap" at bounding box center [0, 0] width 0 height 0
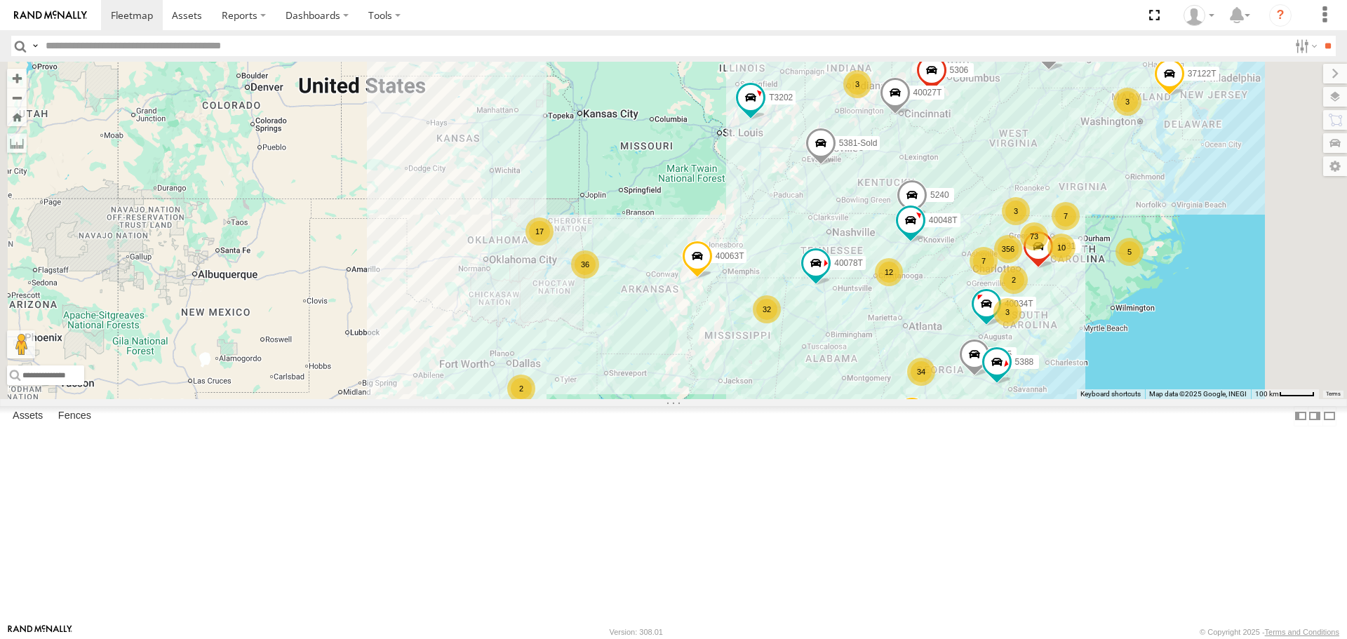
drag, startPoint x: 1155, startPoint y: 75, endPoint x: 1161, endPoint y: 137, distance: 62.0
click at [1323, 76] on label at bounding box center [1335, 74] width 24 height 20
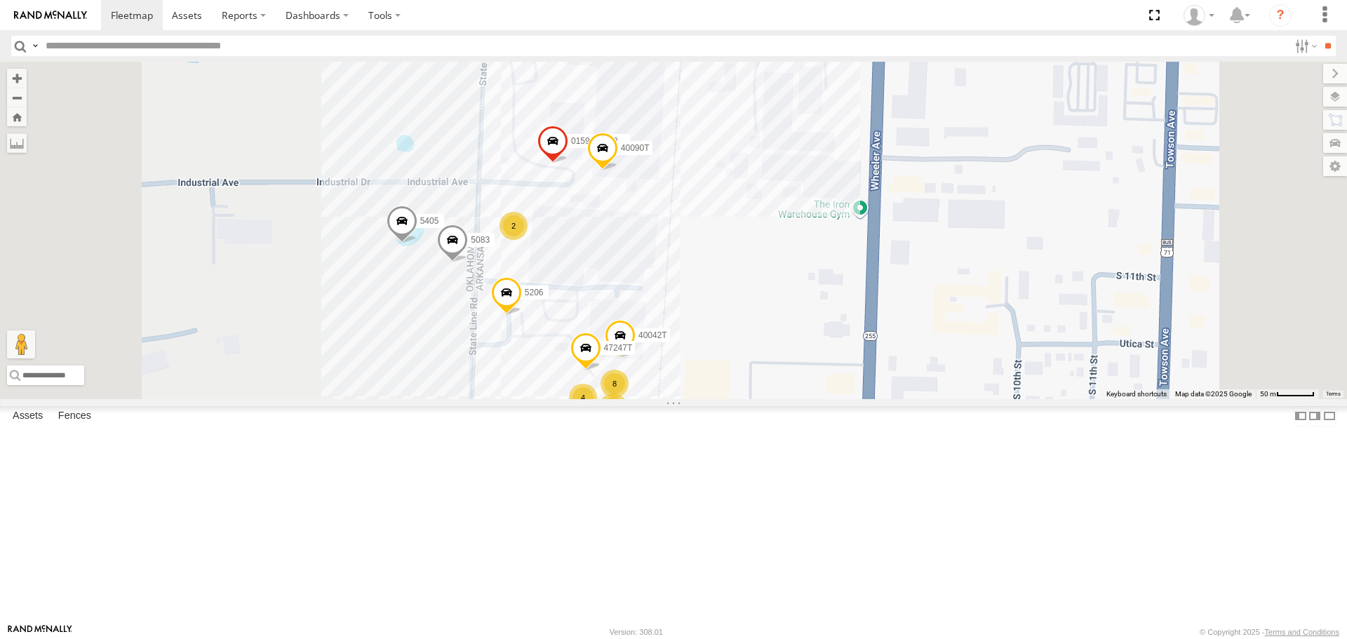
drag, startPoint x: 790, startPoint y: 328, endPoint x: 831, endPoint y: 307, distance: 46.1
click at [831, 307] on div "40034T 5275 7768T 1831 37122T 40063T 40027T 37120T 5240 T3202 40048T 5381-Sold …" at bounding box center [673, 230] width 1347 height 337
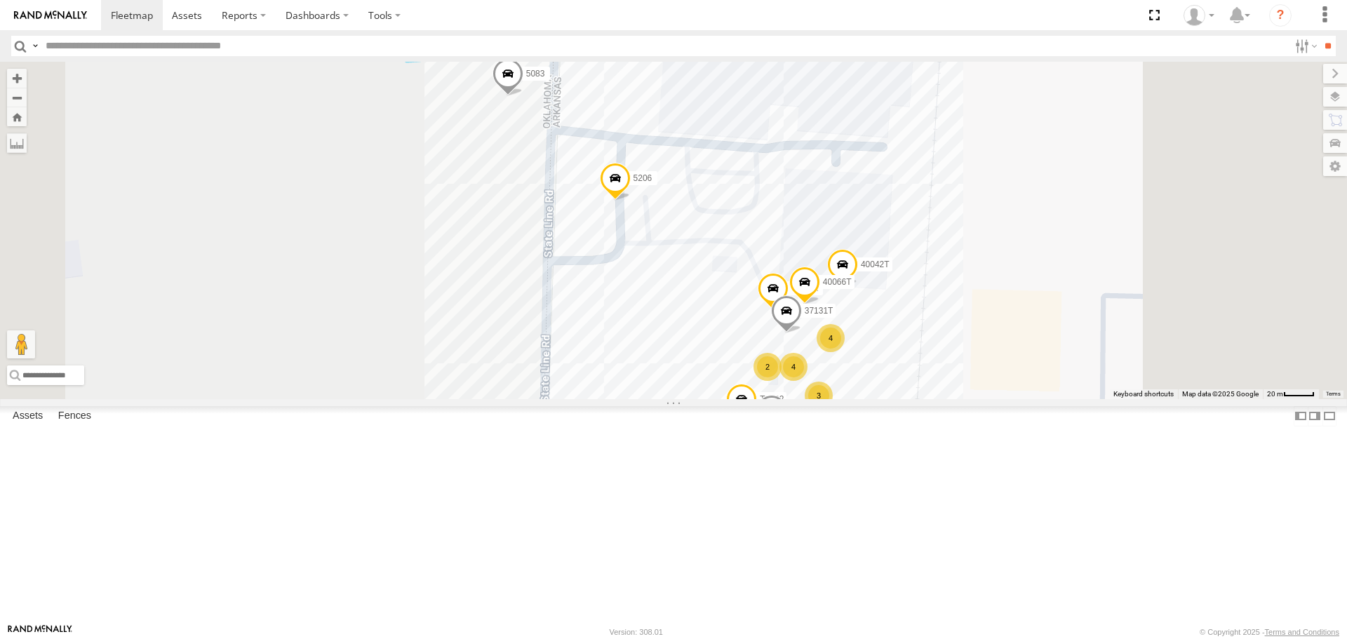
drag, startPoint x: 891, startPoint y: 488, endPoint x: 835, endPoint y: 435, distance: 77.4
click at [836, 398] on div "40034T 5275 7768T 1831 37122T 40063T 40027T 37120T 5240 T3202 40048T 5381-Sold …" at bounding box center [673, 230] width 1347 height 337
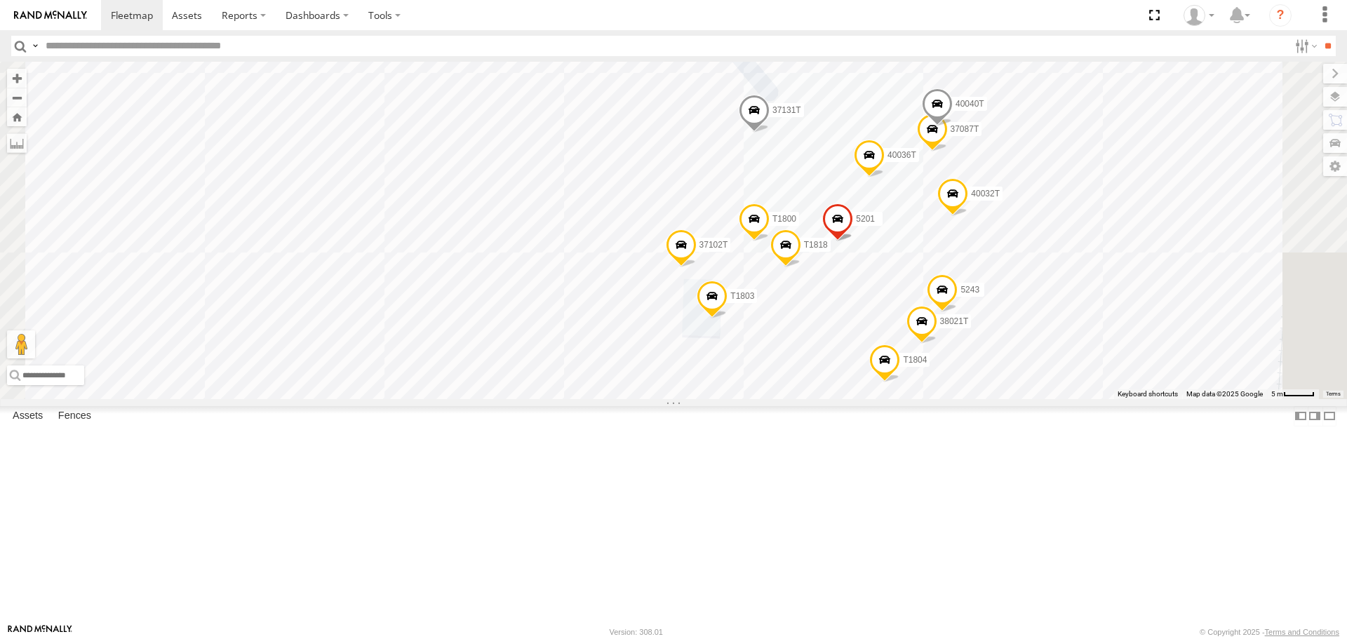
drag, startPoint x: 925, startPoint y: 227, endPoint x: 916, endPoint y: 241, distance: 16.1
click at [769, 133] on span at bounding box center [754, 114] width 31 height 38
click at [873, 122] on div at bounding box center [753, 111] width 237 height 21
click at [773, 116] on label at bounding box center [759, 112] width 27 height 10
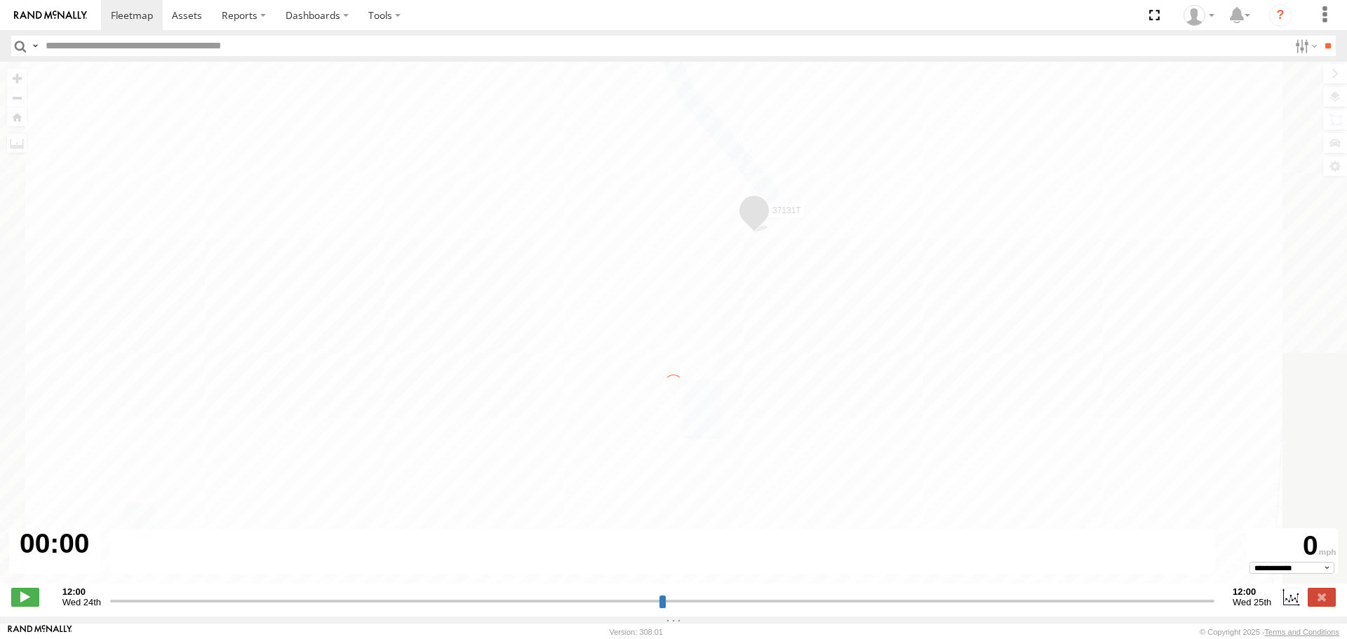
type input "**********"
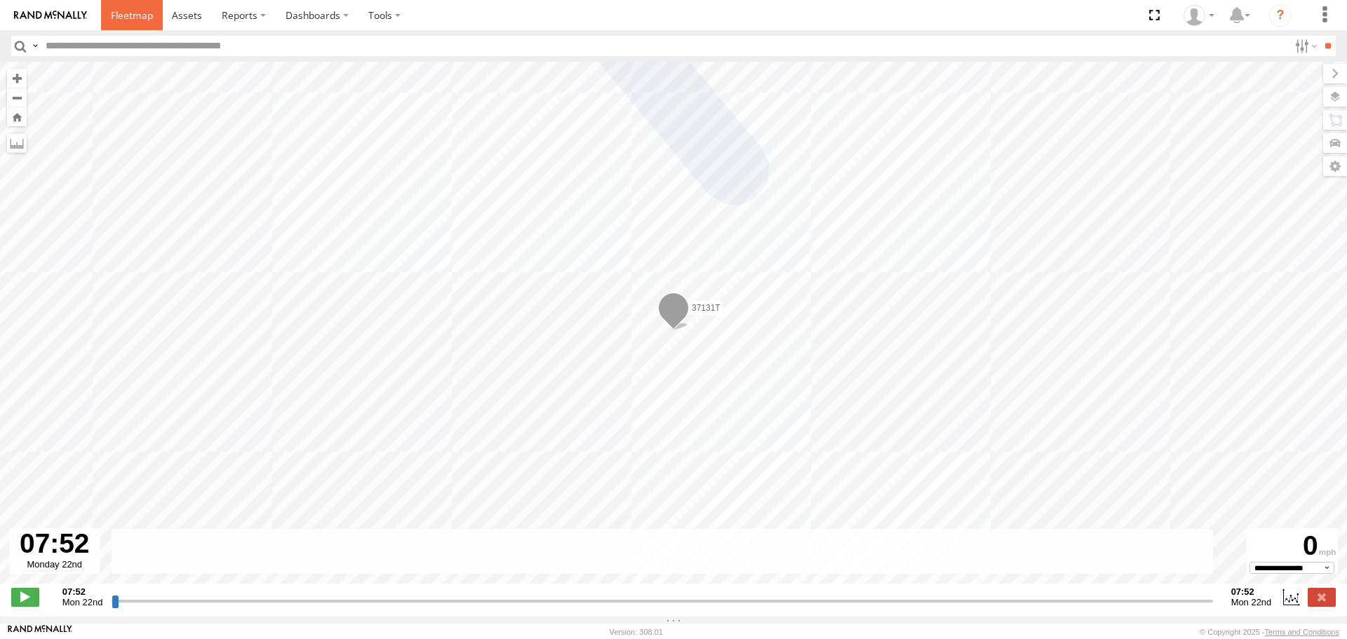
click at [132, 15] on span at bounding box center [132, 14] width 42 height 13
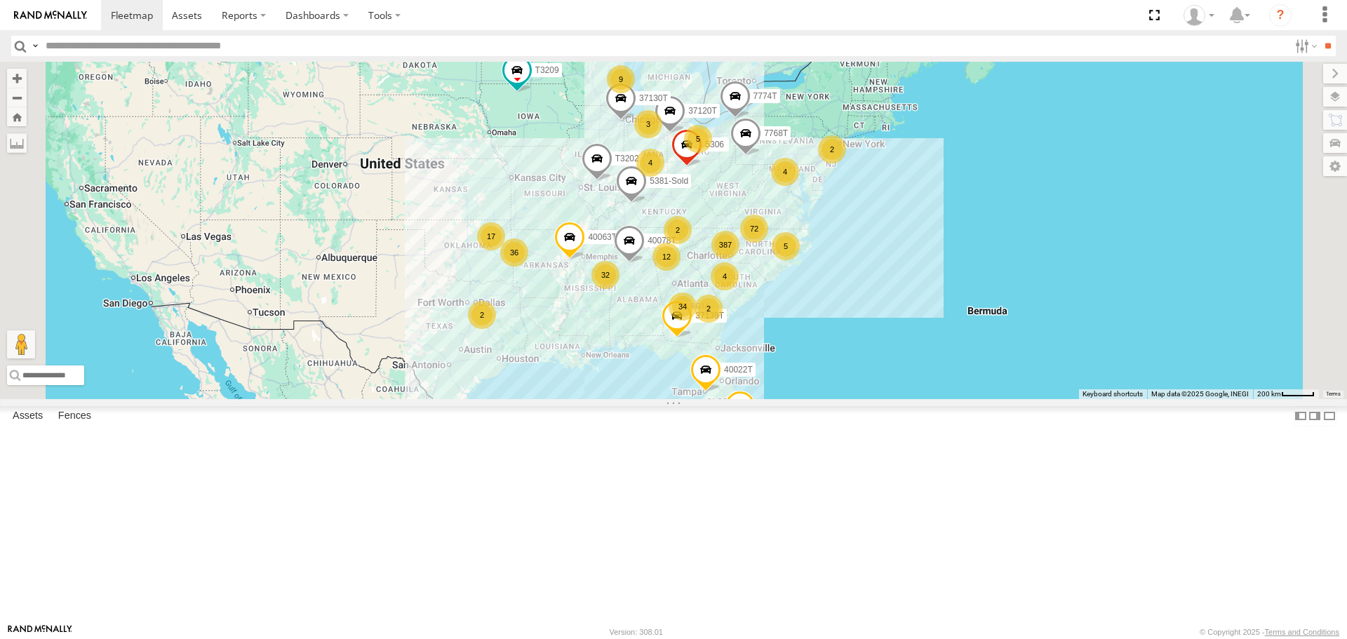
click at [0, 0] on span "Asset" at bounding box center [0, 0] width 0 height 0
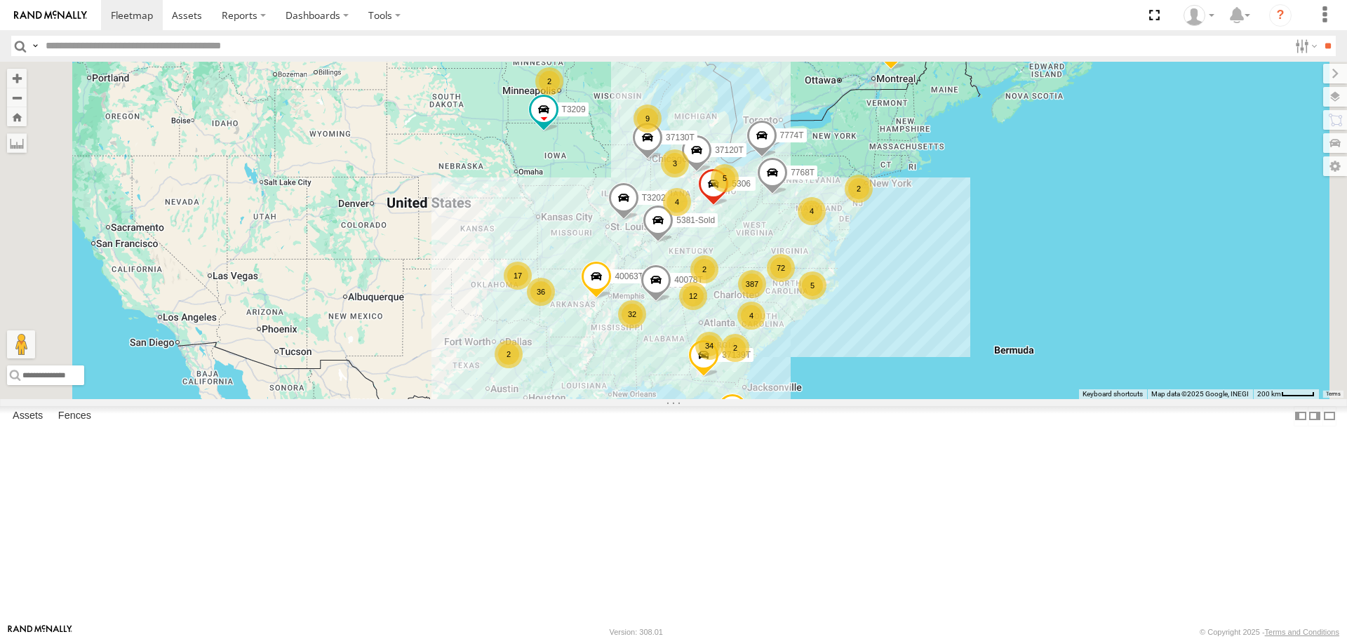
drag, startPoint x: 761, startPoint y: 429, endPoint x: 790, endPoint y: 473, distance: 53.1
click at [790, 398] on div "87121T 387 34 32 72 36 4 9 5 2 17 2 7768T 5 40028T 3 40022T 12 4 2 4 40063T 371…" at bounding box center [673, 230] width 1347 height 337
